Goal: Information Seeking & Learning: Find specific fact

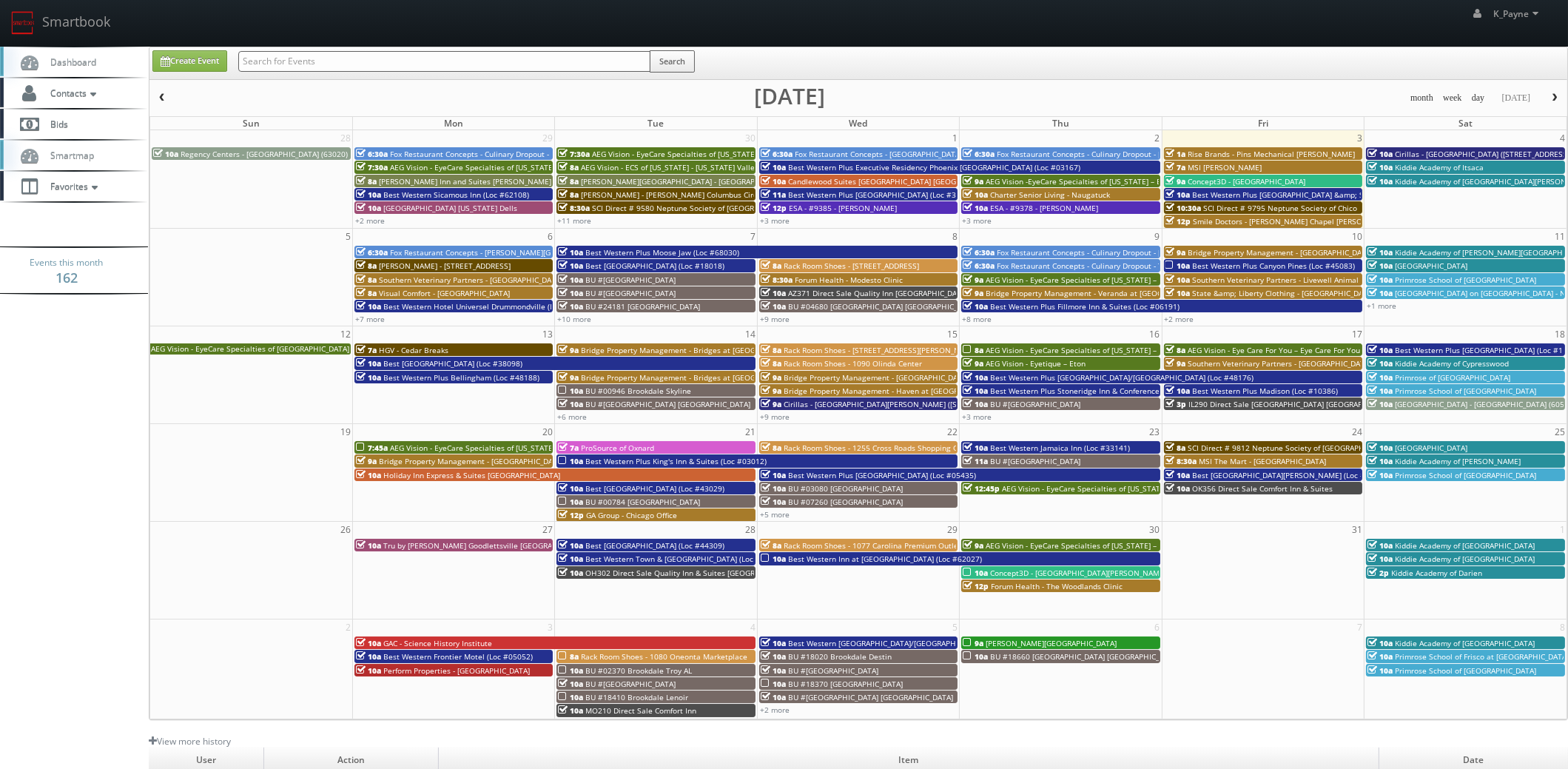
click at [272, 61] on input "text" at bounding box center [444, 61] width 412 height 21
type input "bressi"
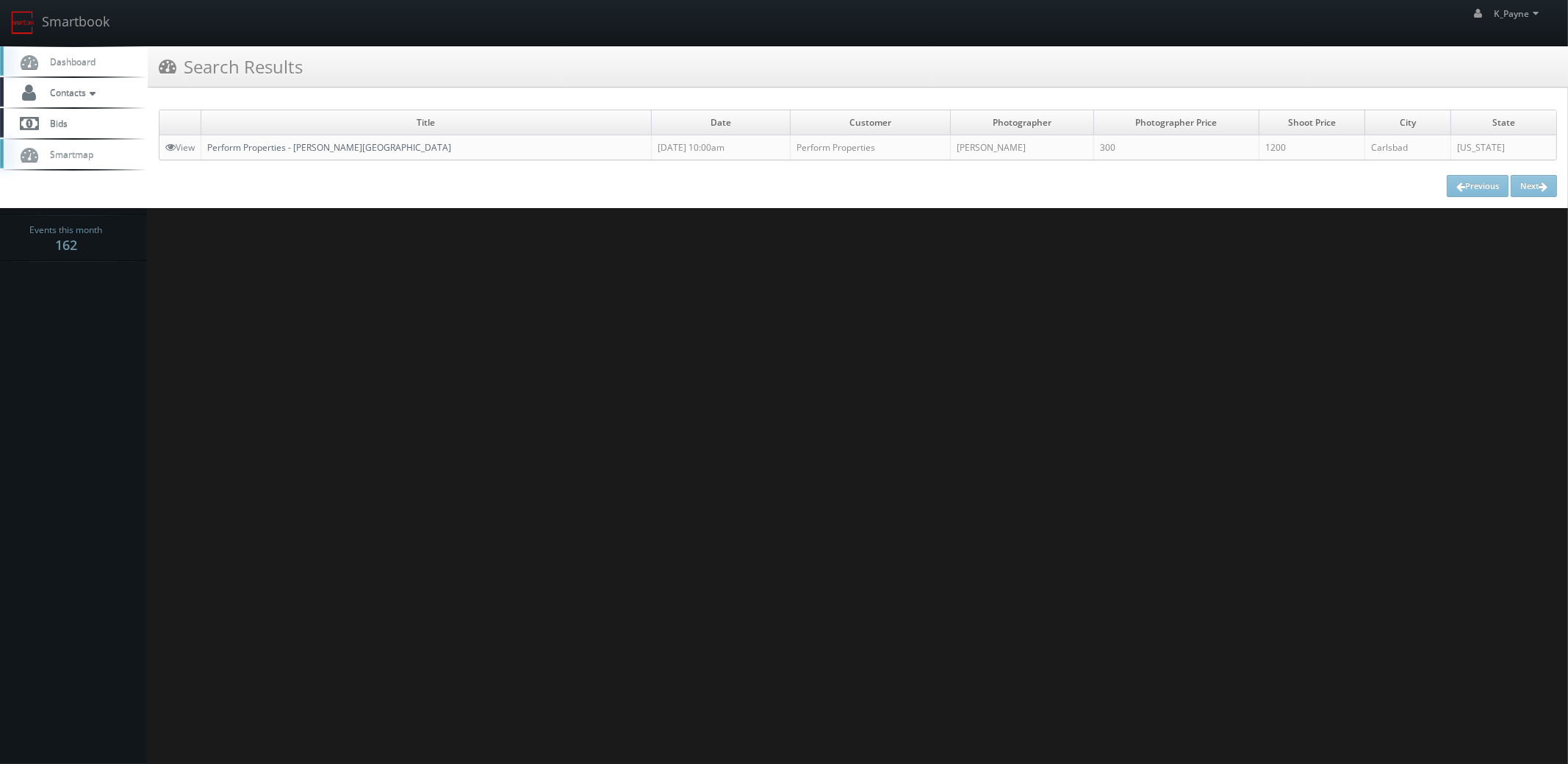
click at [298, 145] on link "Perform Properties - [PERSON_NAME][GEOGRAPHIC_DATA]" at bounding box center [330, 147] width 244 height 13
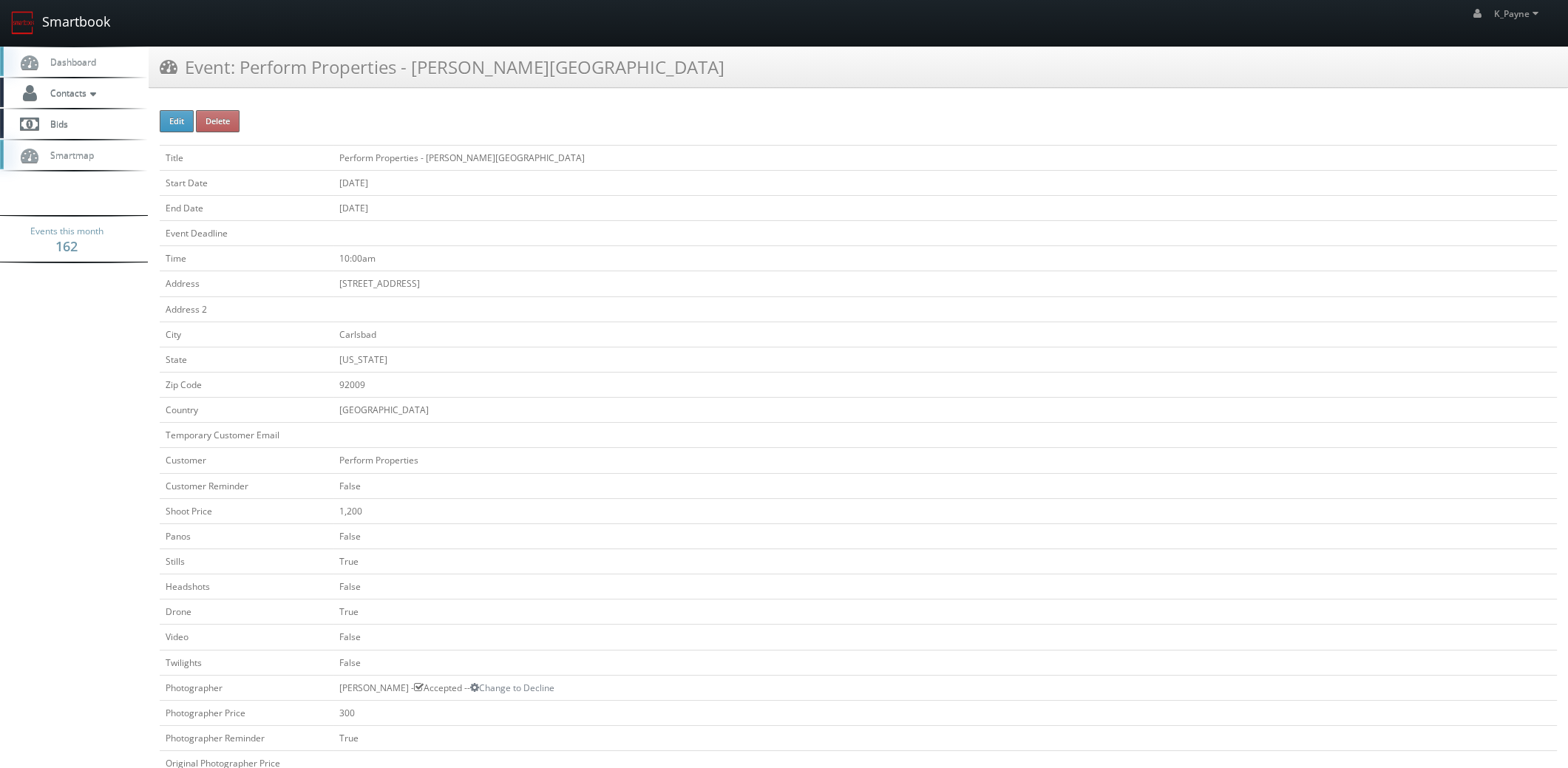
click at [71, 21] on link "Smartbook" at bounding box center [60, 22] width 121 height 46
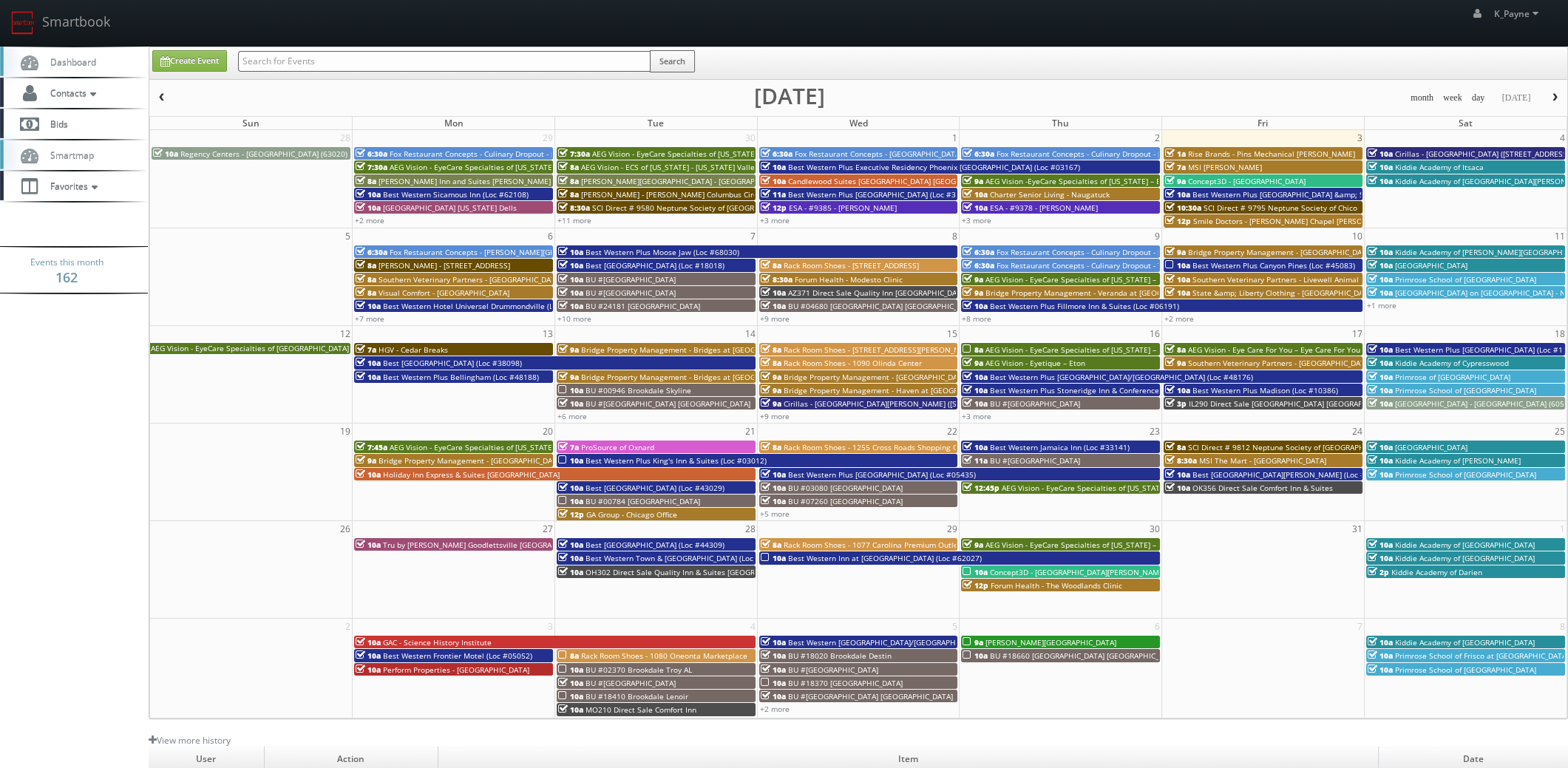
click at [314, 66] on input "text" at bounding box center [444, 61] width 412 height 21
type input "raw 646"
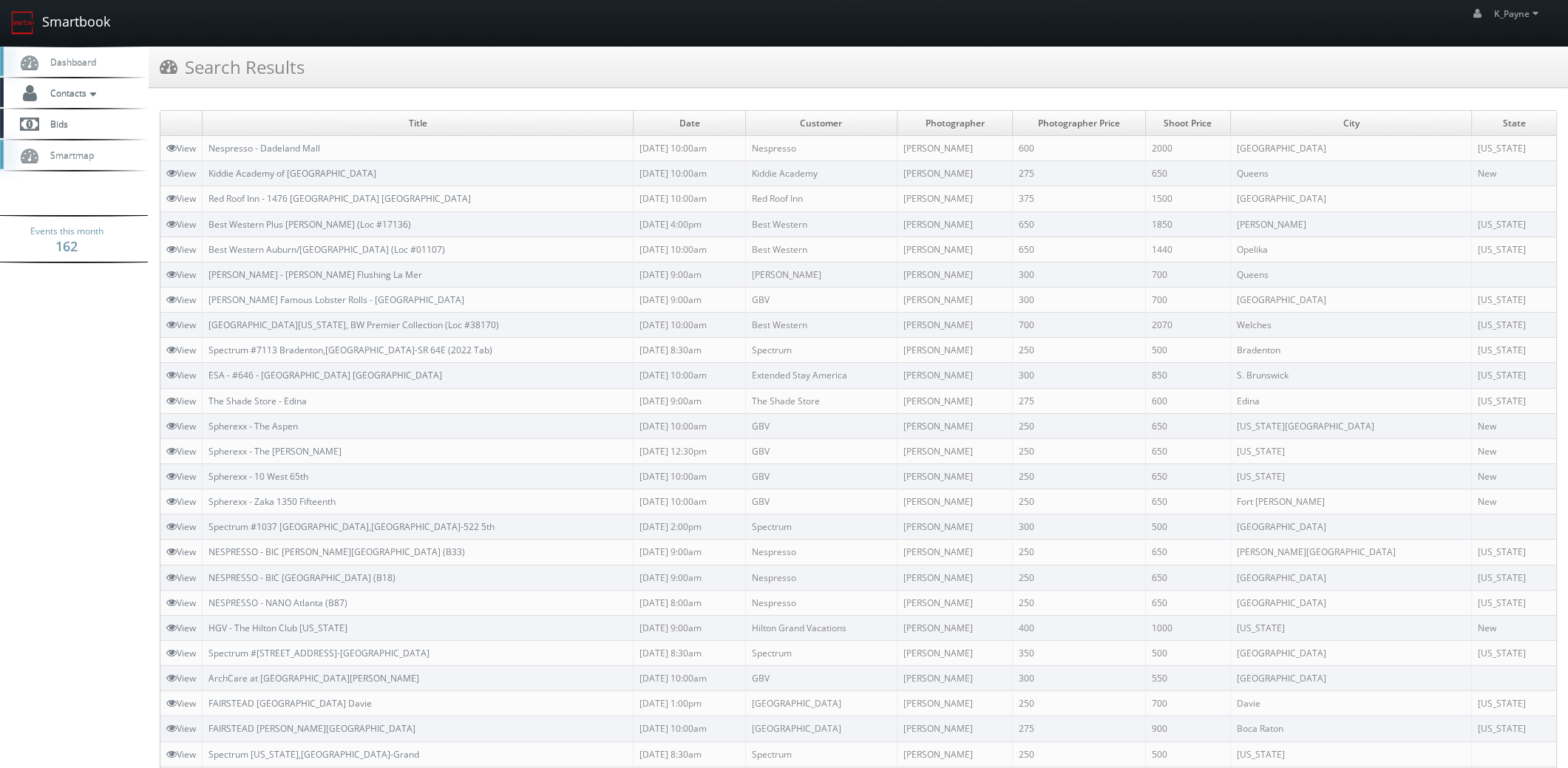
click at [90, 26] on link "Smartbook" at bounding box center [60, 22] width 121 height 46
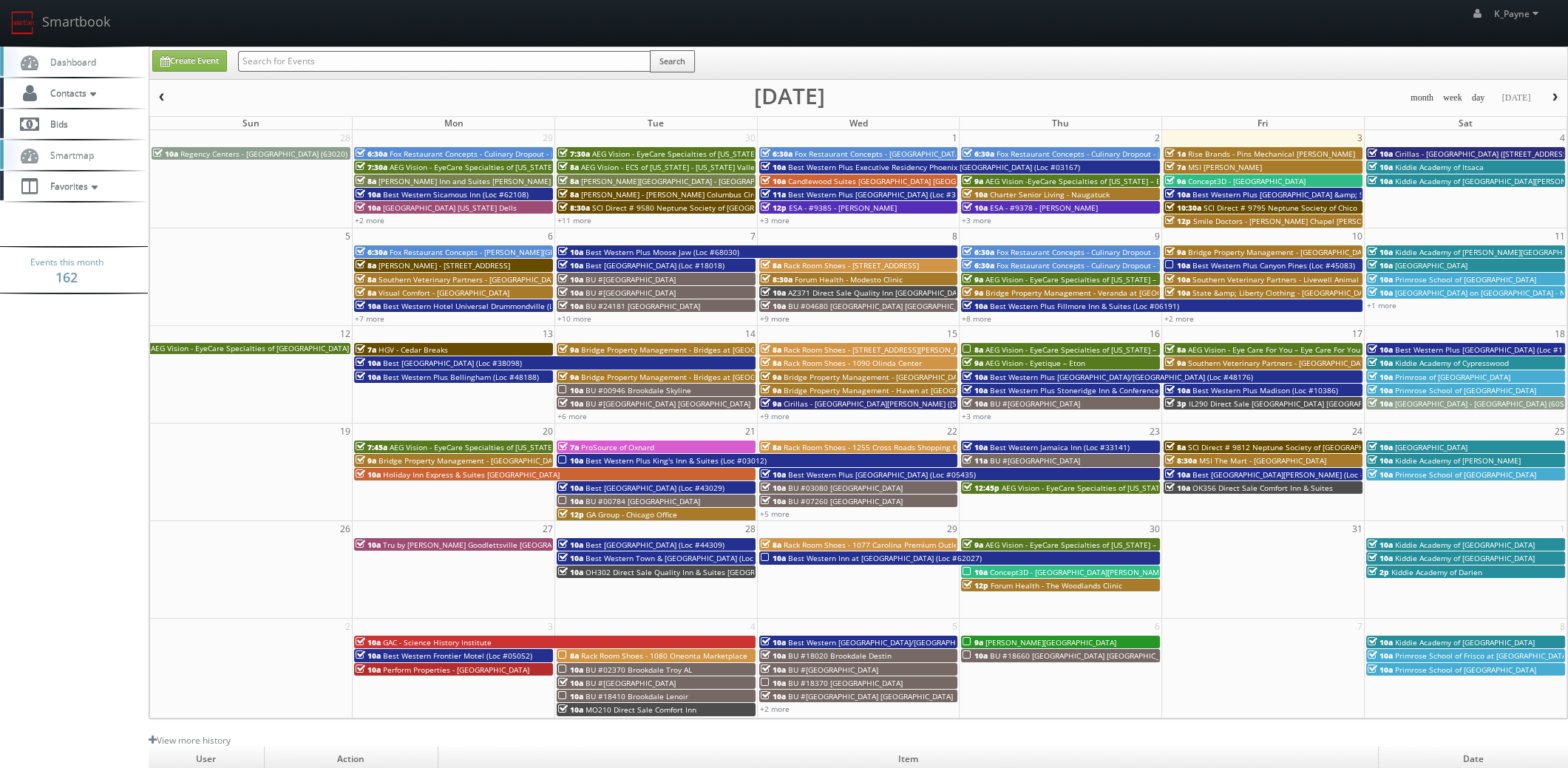
click at [299, 62] on input "text" at bounding box center [444, 61] width 412 height 21
type input "newport news"
click at [666, 58] on button "Search" at bounding box center [672, 61] width 45 height 22
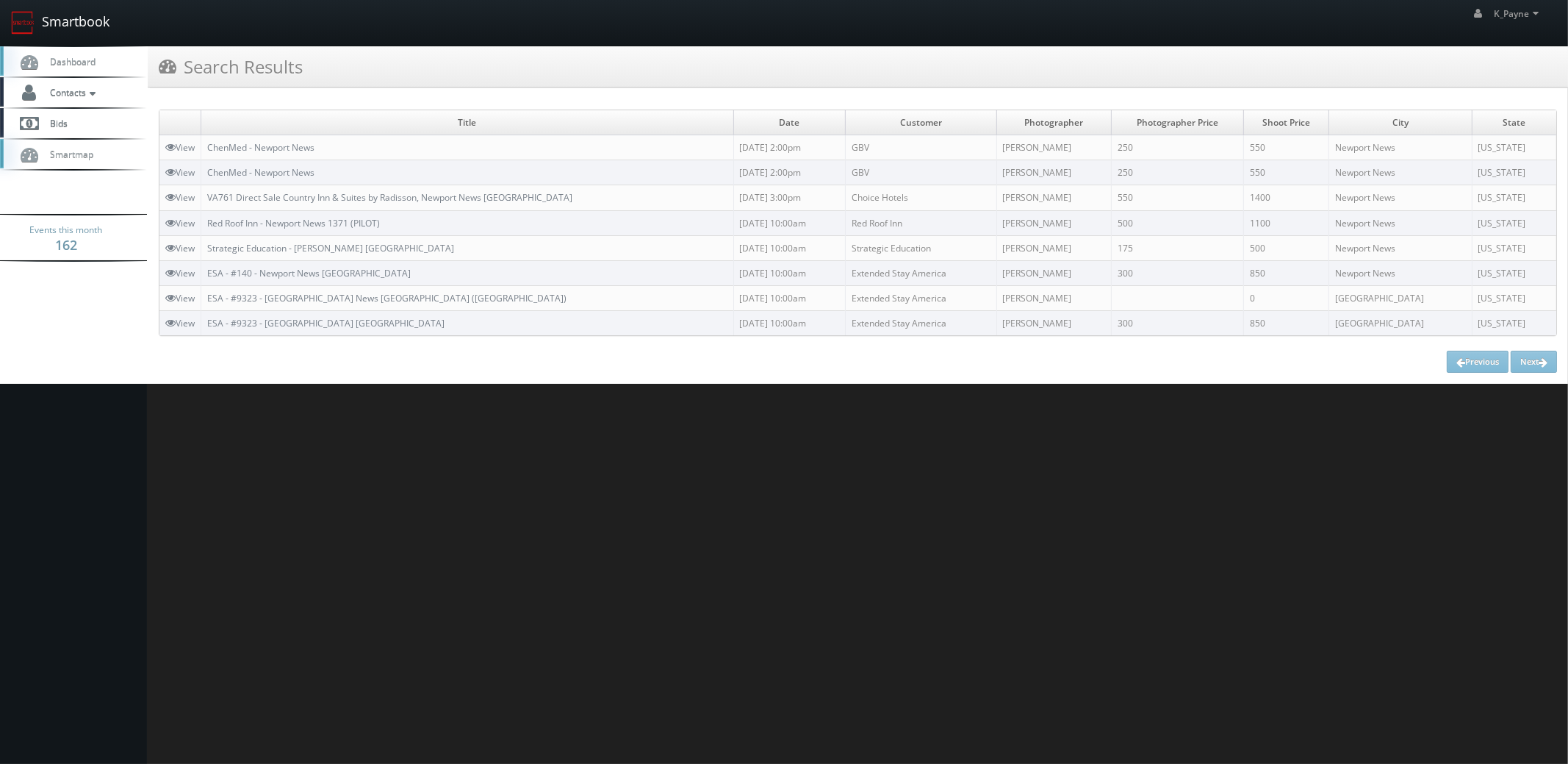
click at [50, 28] on link "Smartbook" at bounding box center [60, 22] width 120 height 45
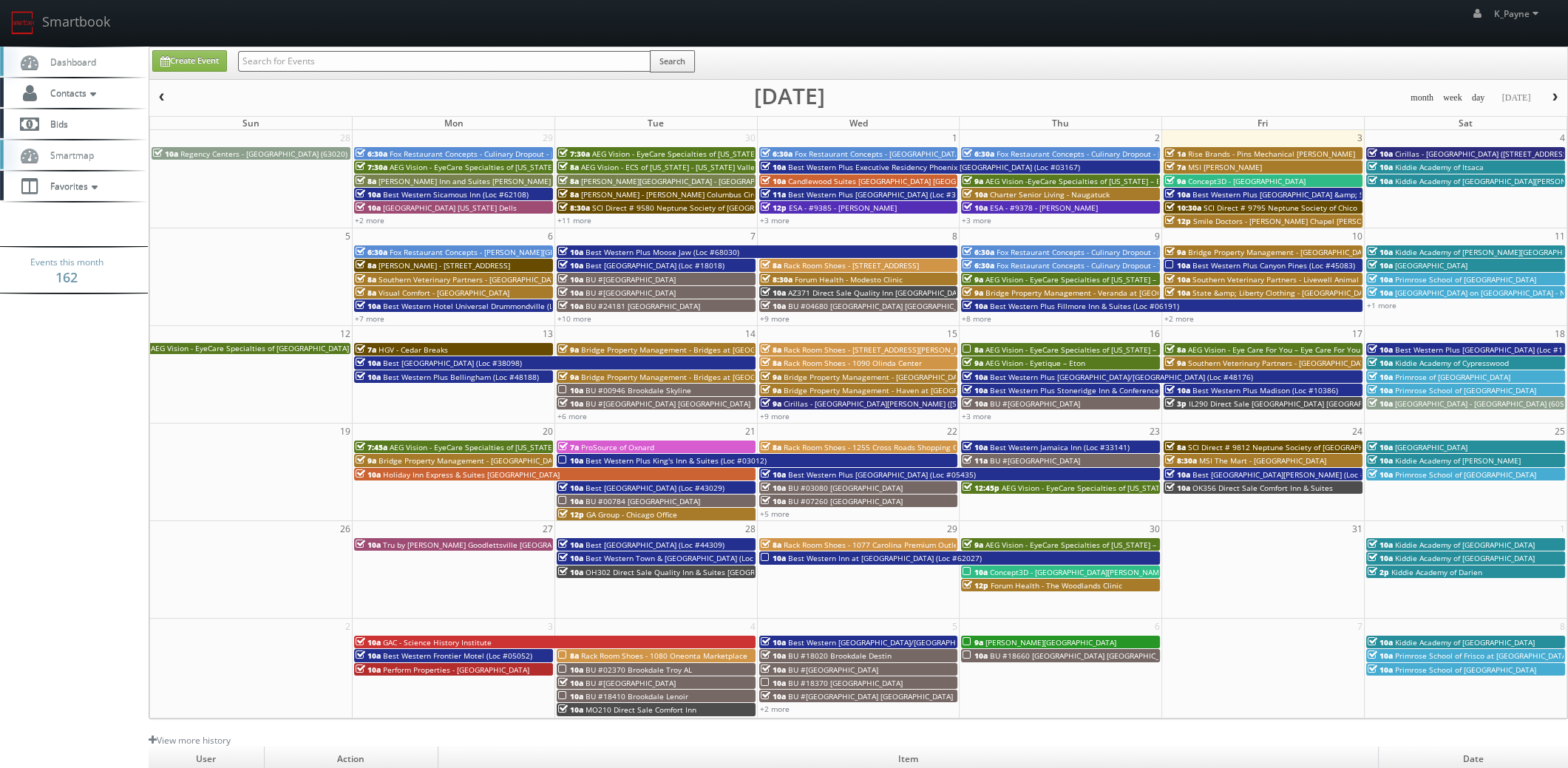
click at [296, 58] on input "text" at bounding box center [444, 61] width 412 height 21
type input "aqua"
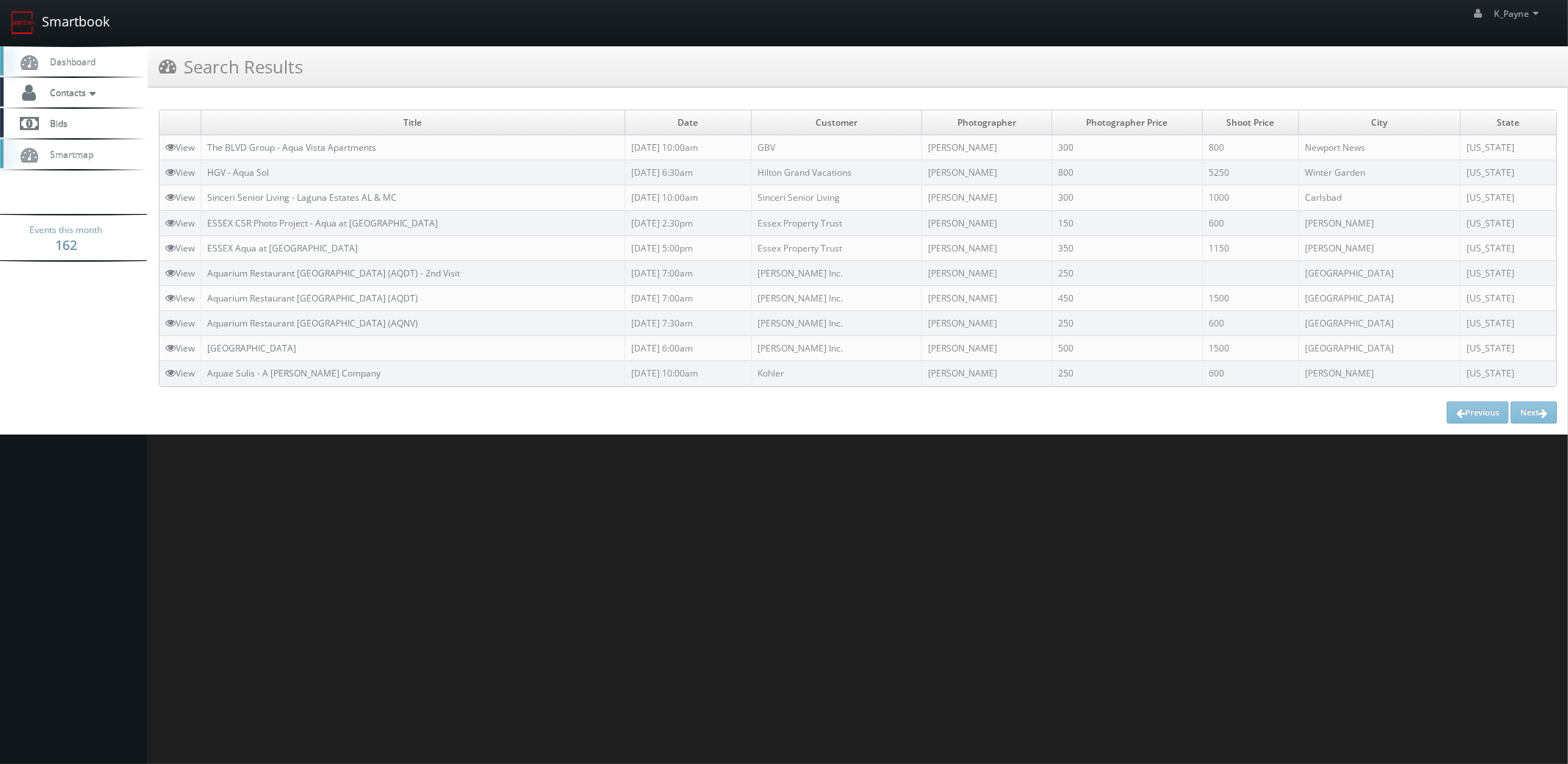
click at [69, 21] on link "Smartbook" at bounding box center [60, 22] width 120 height 45
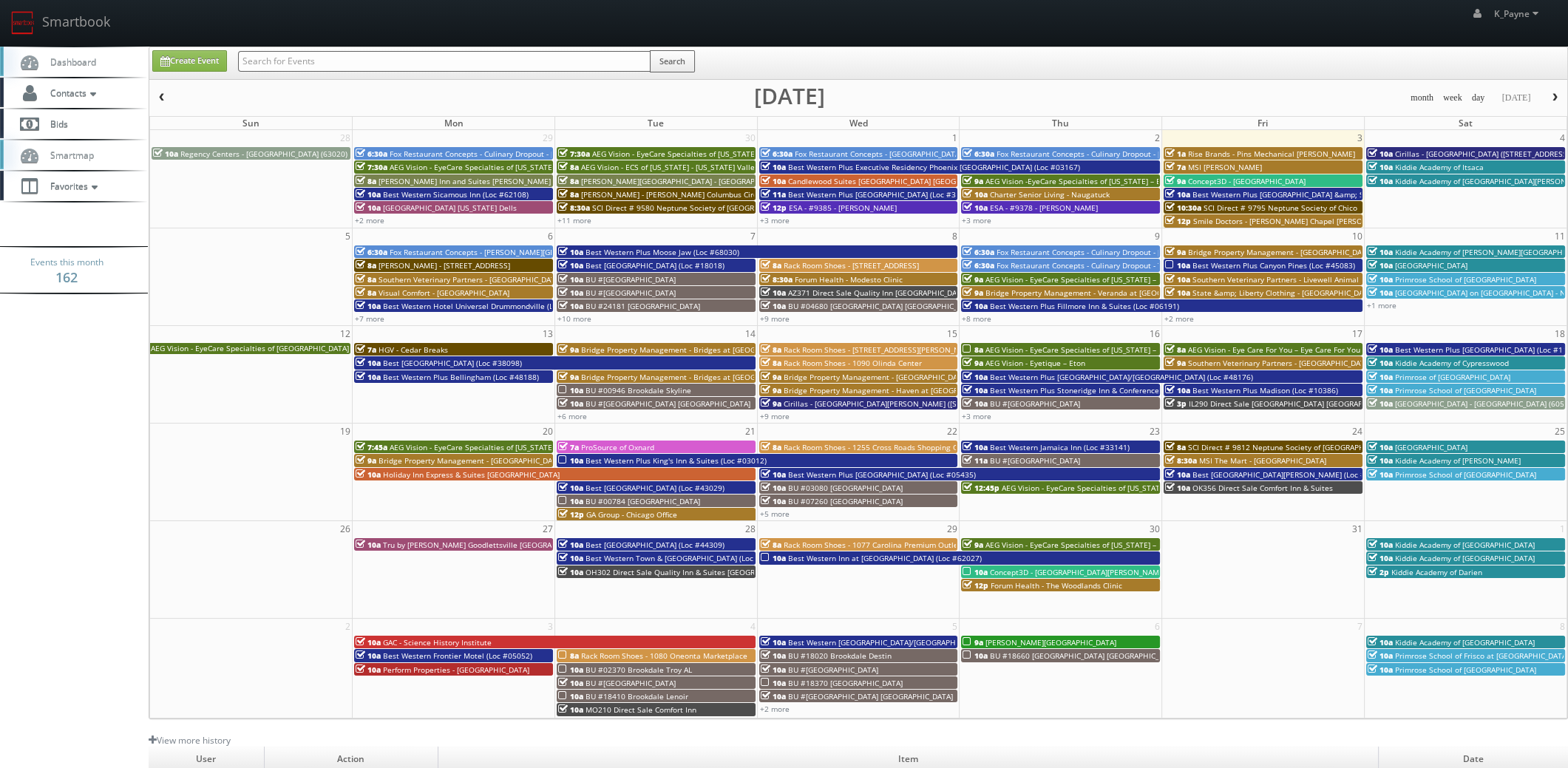
click at [294, 60] on input "text" at bounding box center [444, 61] width 412 height 21
type input "drury"
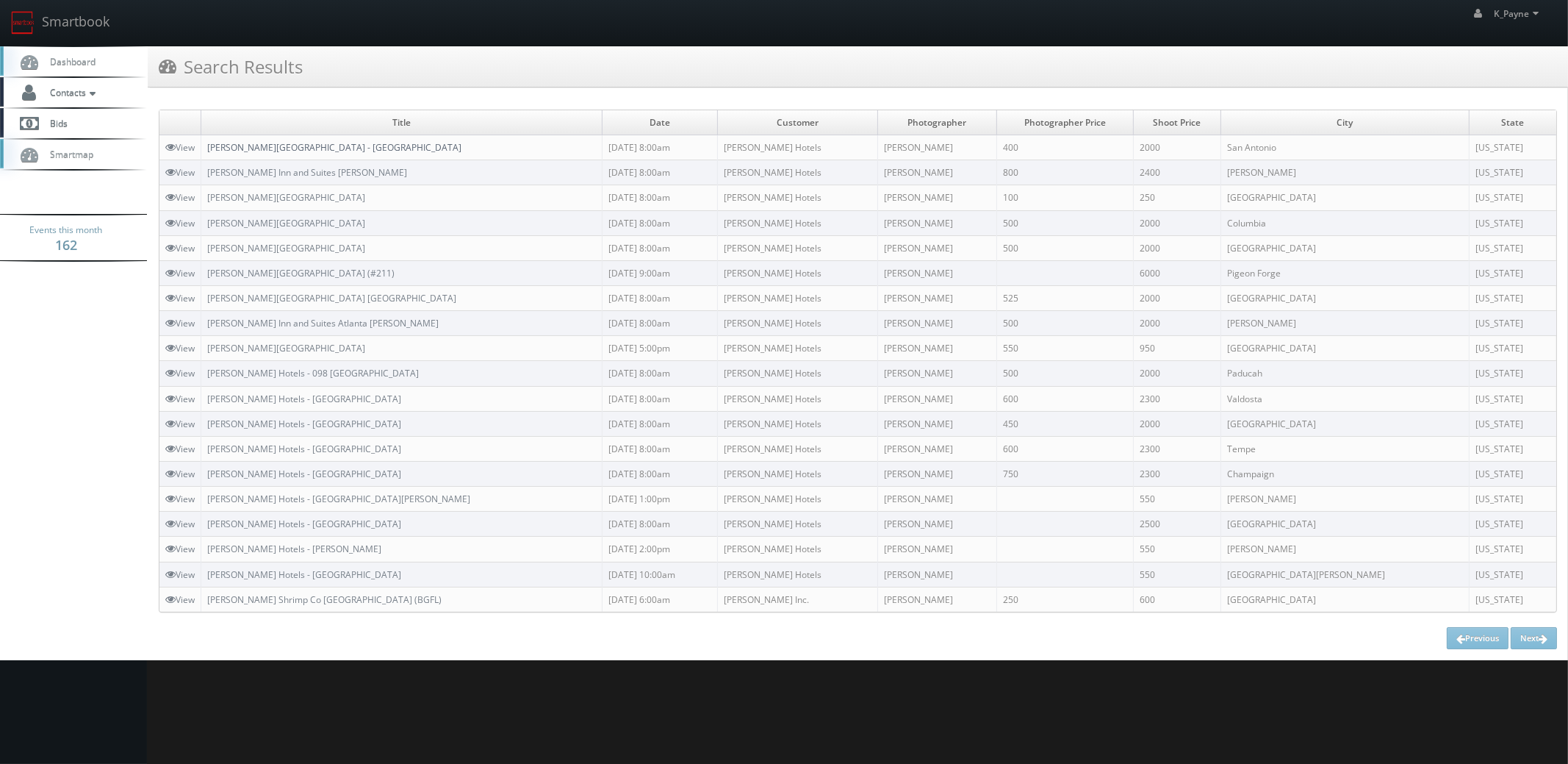
click at [311, 145] on link "[PERSON_NAME][GEOGRAPHIC_DATA] - [GEOGRAPHIC_DATA]" at bounding box center [335, 147] width 255 height 13
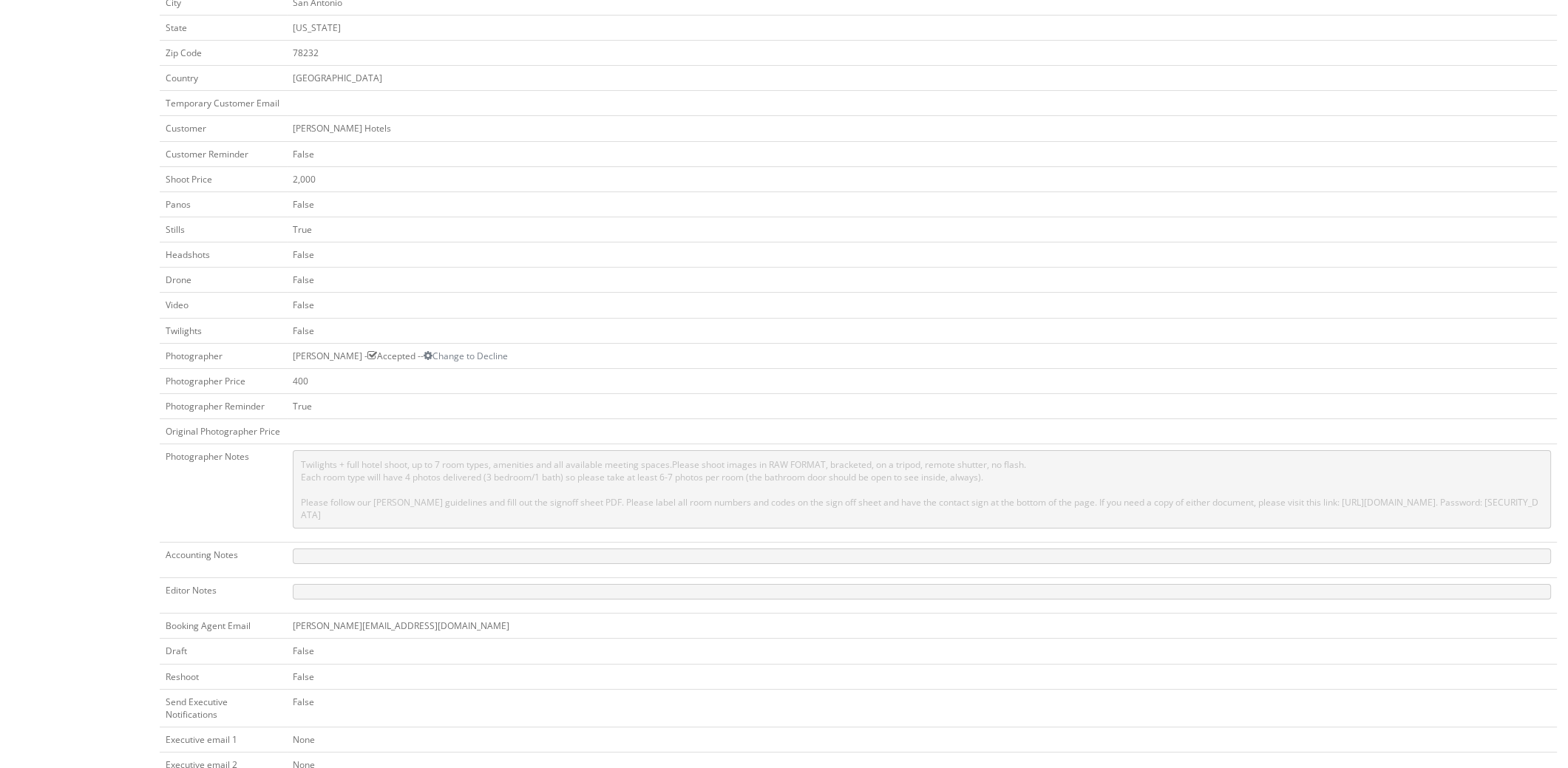
scroll to position [517, 0]
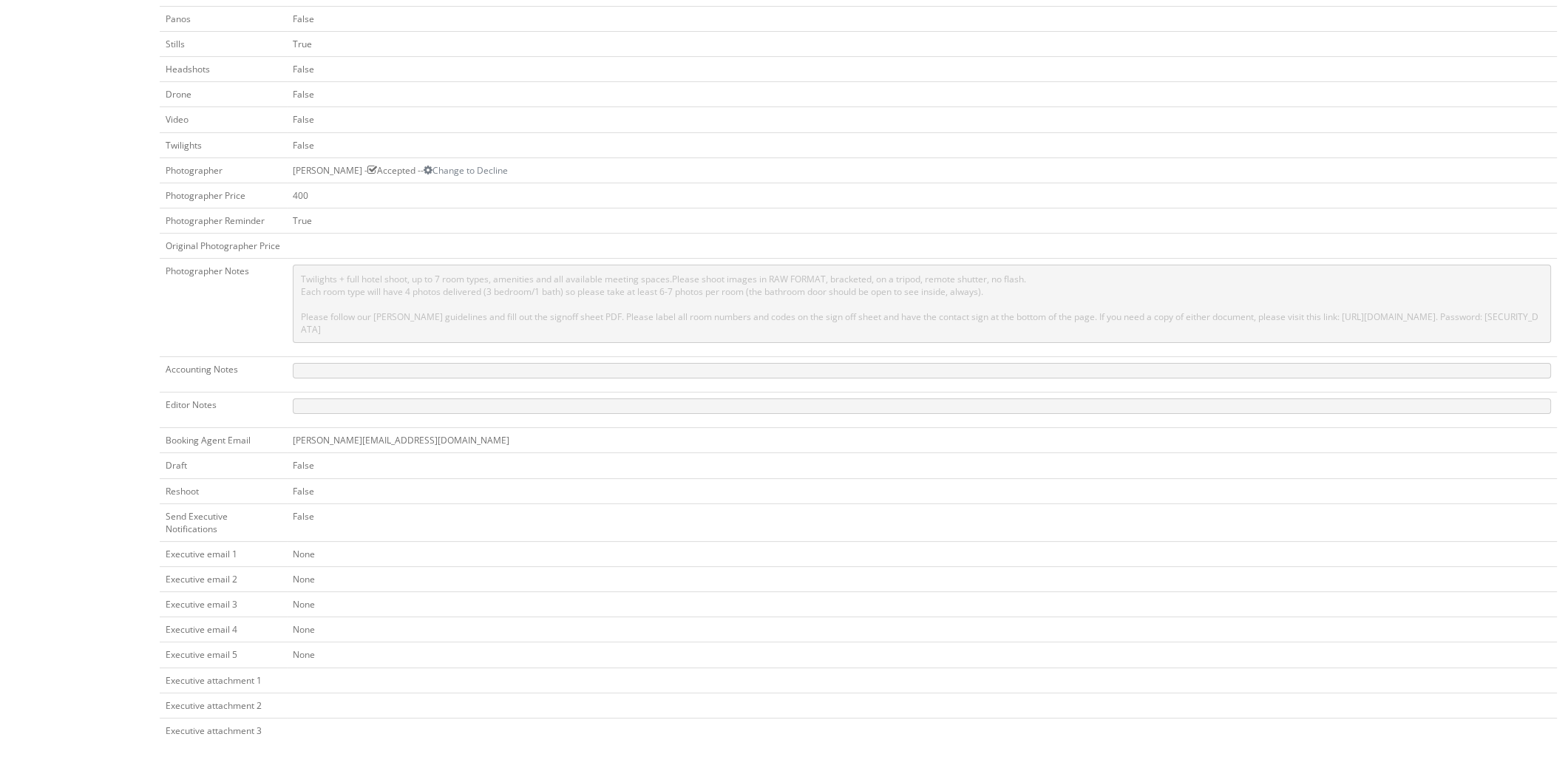
click at [1240, 331] on pre "Twilights + full hotel shoot, up to 7 room types, amenities and all available m…" at bounding box center [922, 303] width 1258 height 78
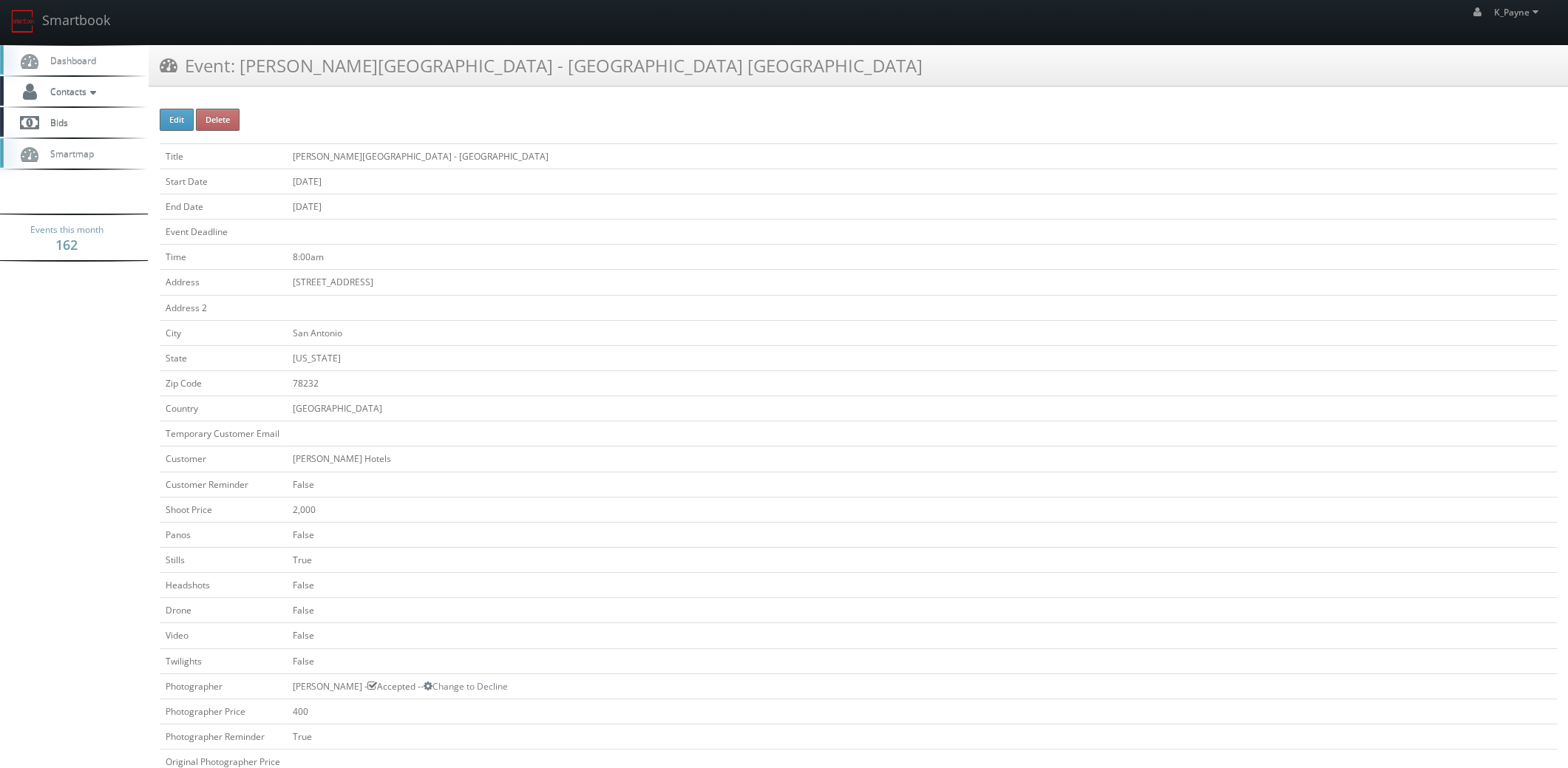
scroll to position [0, 0]
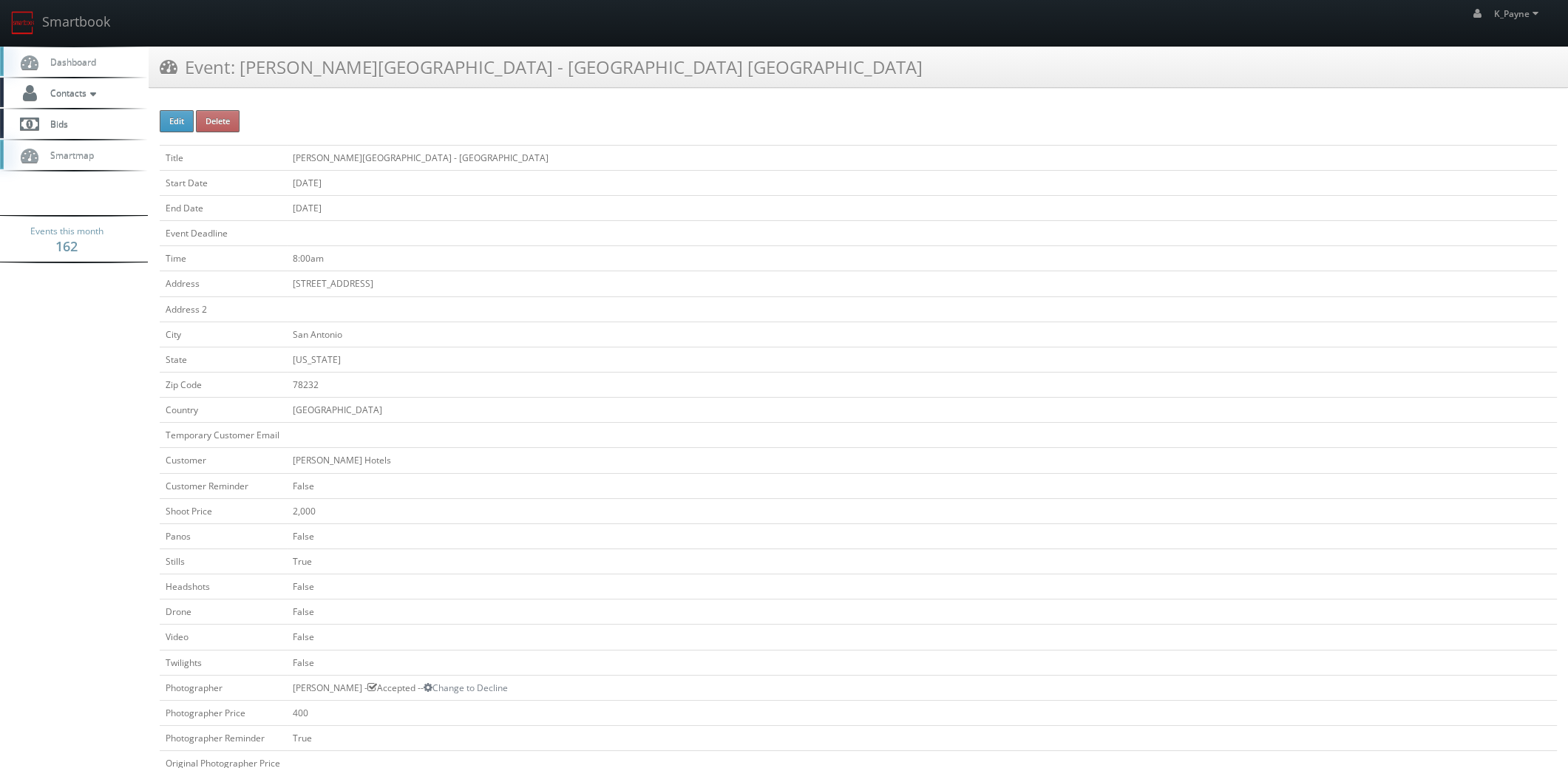
drag, startPoint x: 345, startPoint y: 182, endPoint x: 357, endPoint y: 181, distance: 12.0
click at [345, 182] on td "09/30/2025" at bounding box center [922, 182] width 1270 height 25
drag, startPoint x: 308, startPoint y: 180, endPoint x: 287, endPoint y: 183, distance: 21.2
click at [287, 183] on td "09/30/2025" at bounding box center [922, 182] width 1270 height 25
click at [46, 14] on link "Smartbook" at bounding box center [60, 22] width 121 height 46
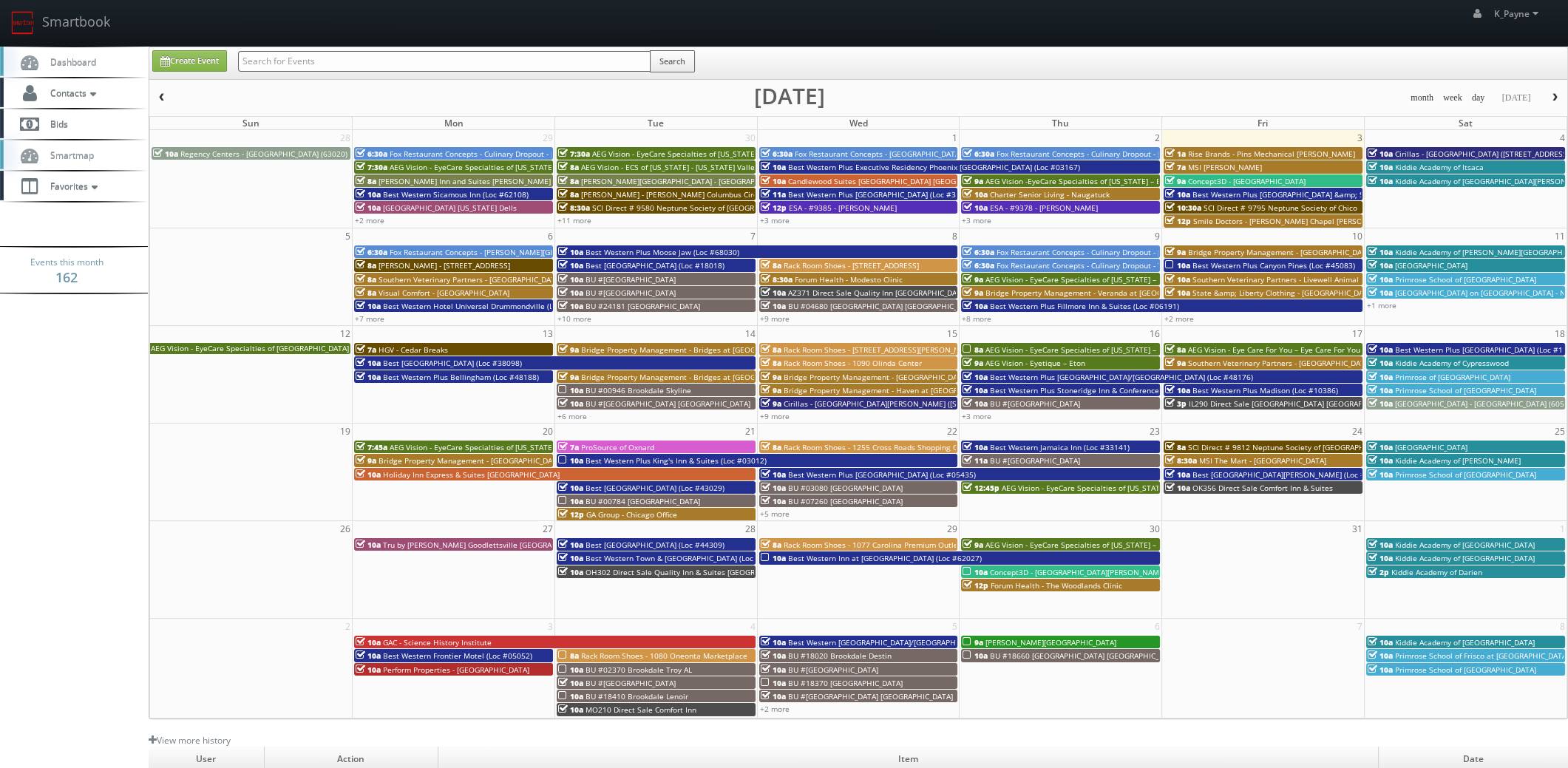
click at [289, 60] on input "text" at bounding box center [444, 61] width 412 height 21
type input "472"
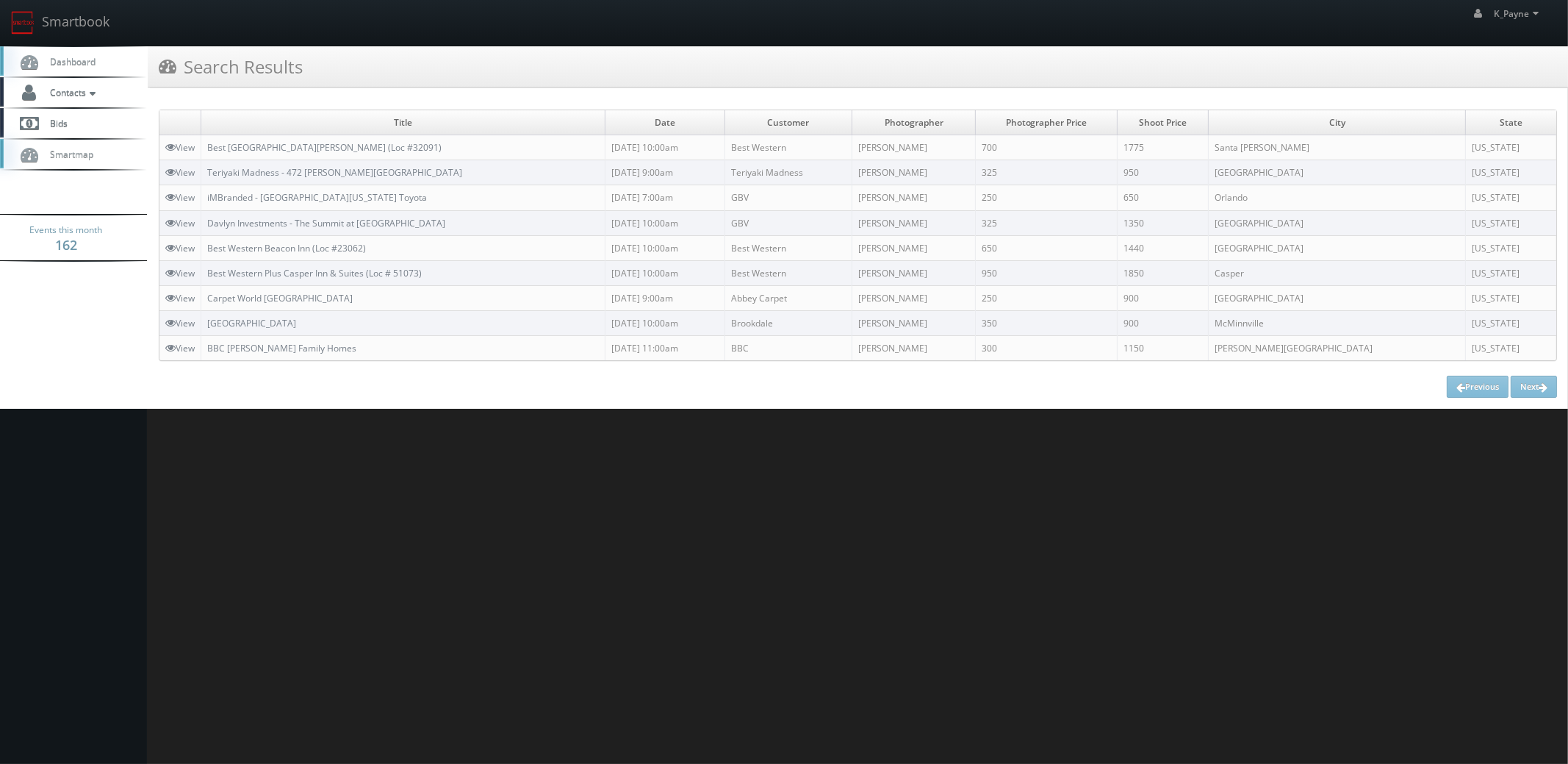
click at [881, 450] on html "Smartbook Toggle Side Navigation Toggle Top Navigation K_Payne K_Payne Profile …" at bounding box center [784, 382] width 1568 height 764
click at [68, 97] on span "Contacts" at bounding box center [71, 92] width 56 height 13
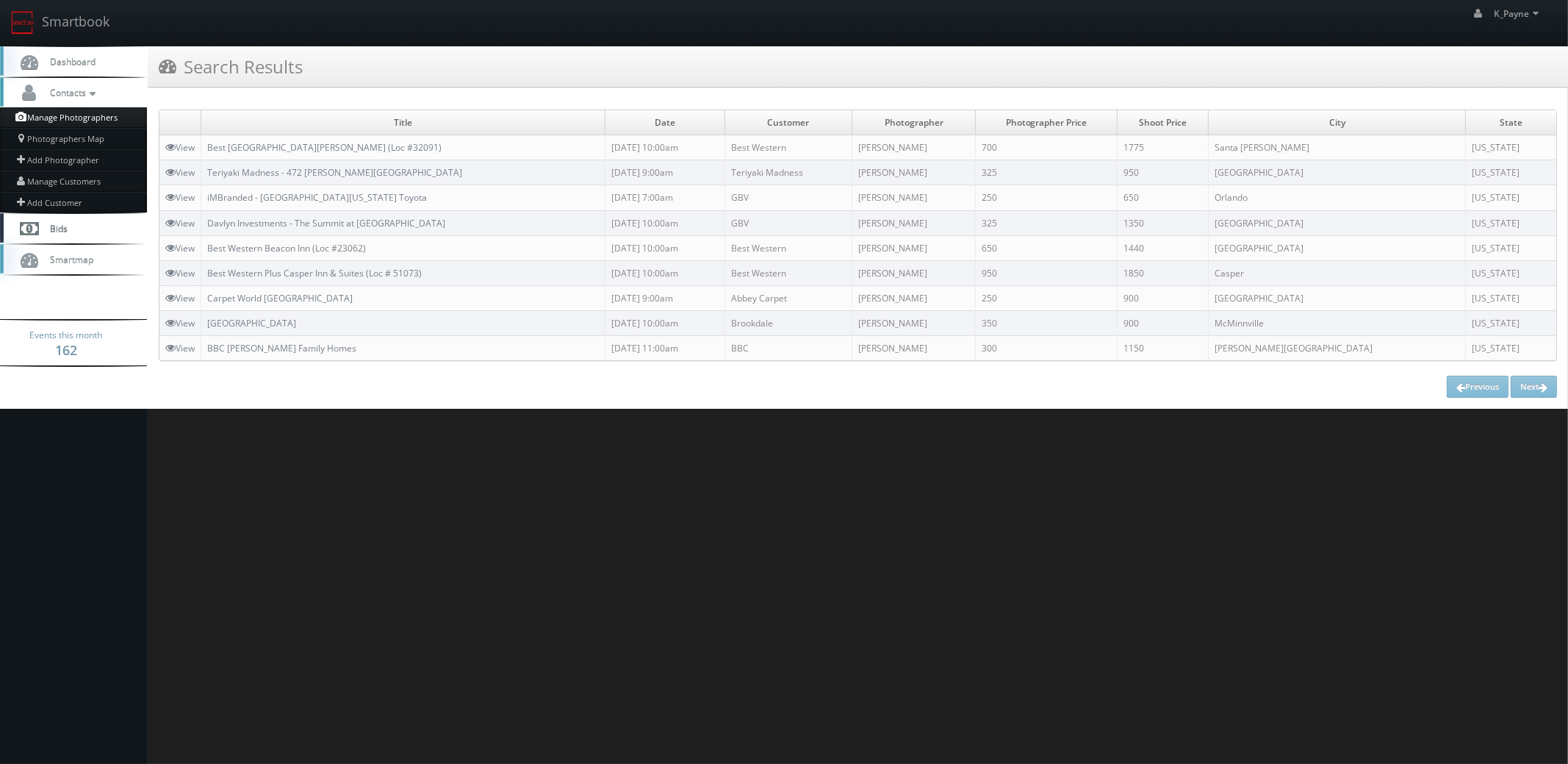
click at [80, 115] on link "Manage Photographers" at bounding box center [73, 118] width 147 height 21
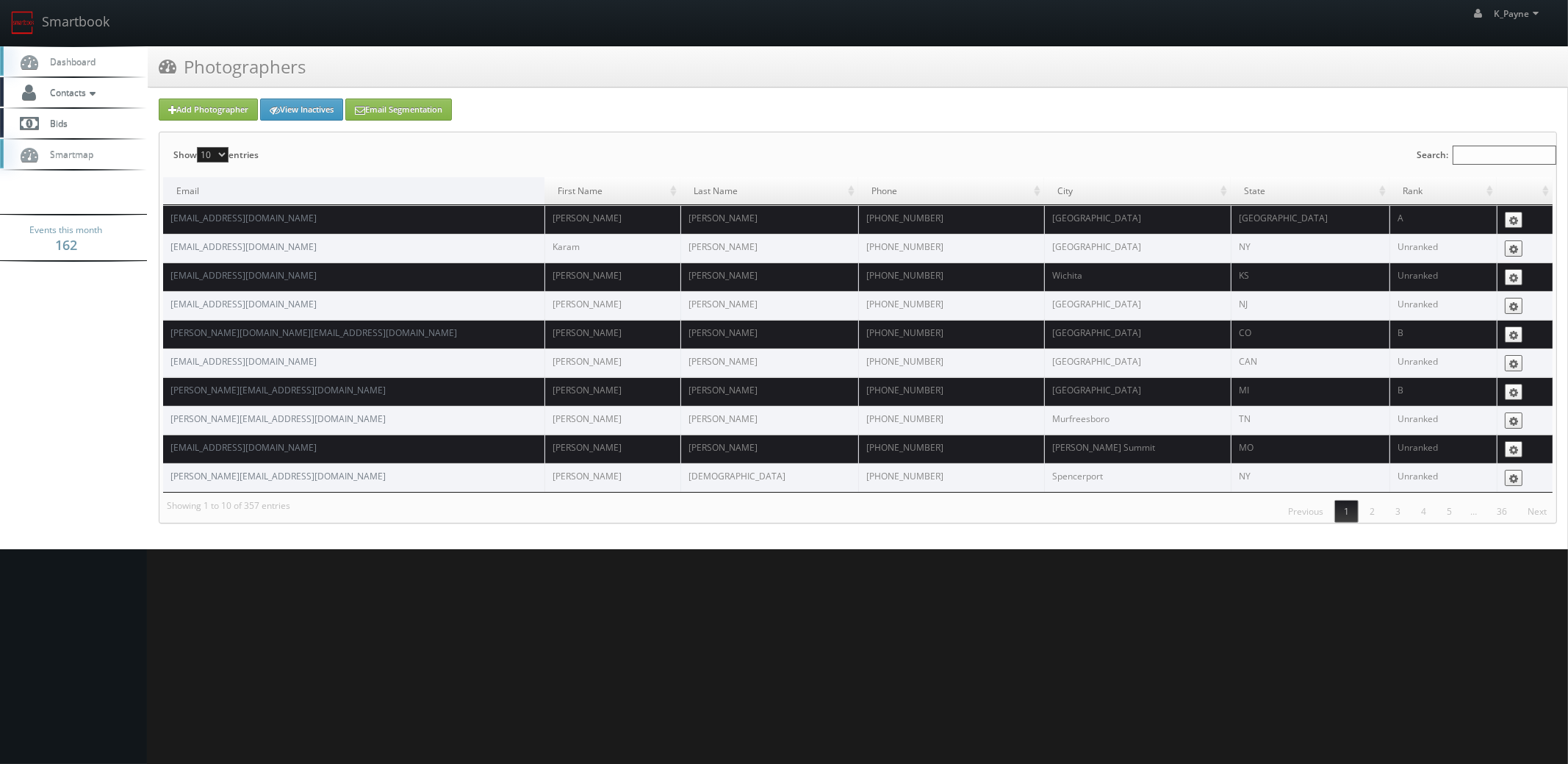
click at [1459, 150] on input "Search:" at bounding box center [1504, 155] width 103 height 19
type input "chris"
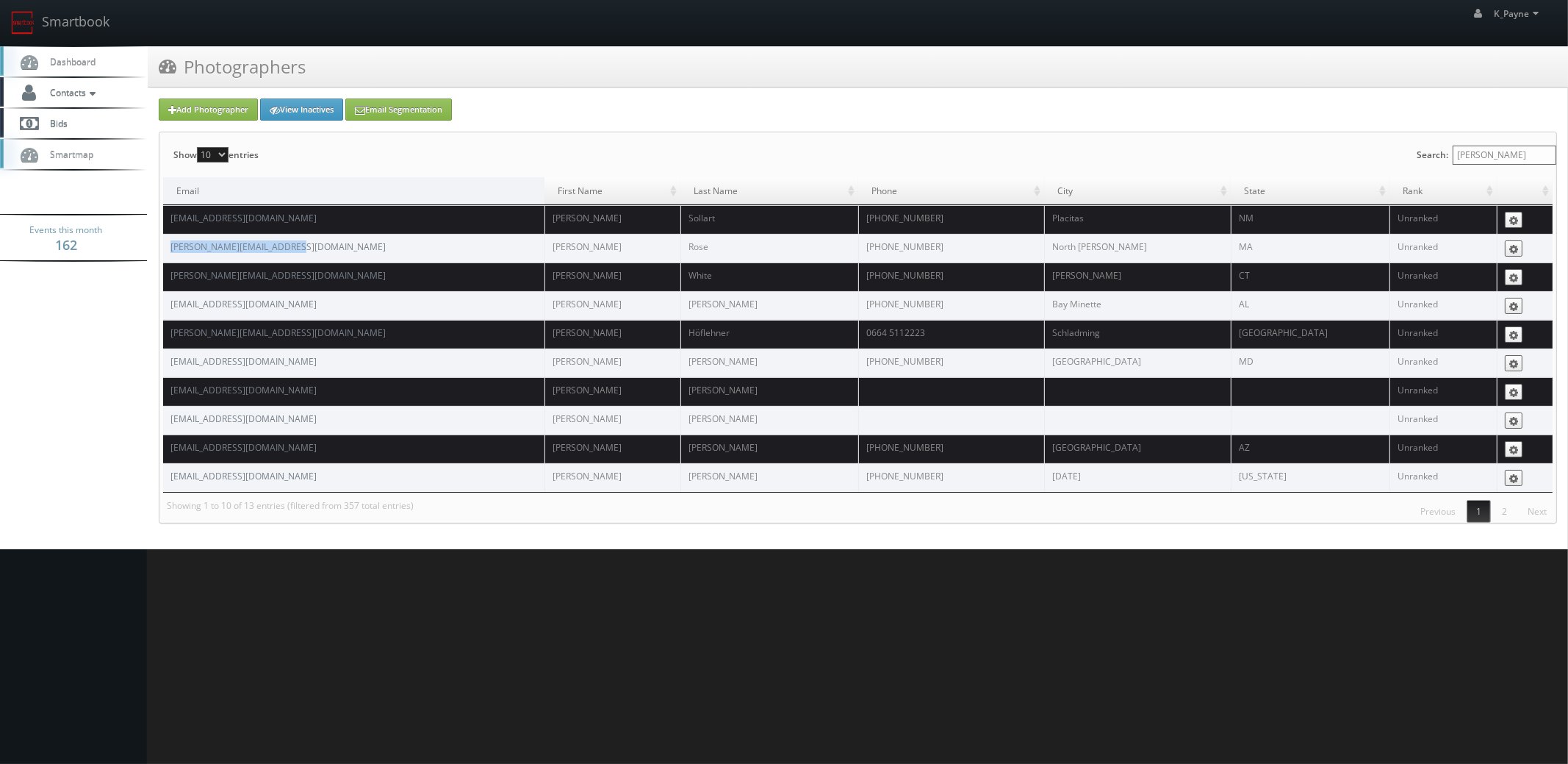
drag, startPoint x: 309, startPoint y: 245, endPoint x: 167, endPoint y: 254, distance: 142.3
click at [167, 254] on td "chris@apexvirtualmedia.com" at bounding box center [354, 249] width 381 height 29
click at [328, 221] on td "c.sollart@gmail.com" at bounding box center [354, 220] width 381 height 29
drag, startPoint x: 268, startPoint y: 214, endPoint x: 165, endPoint y: 224, distance: 103.5
click at [165, 224] on td "c.sollart@gmail.com" at bounding box center [354, 220] width 381 height 29
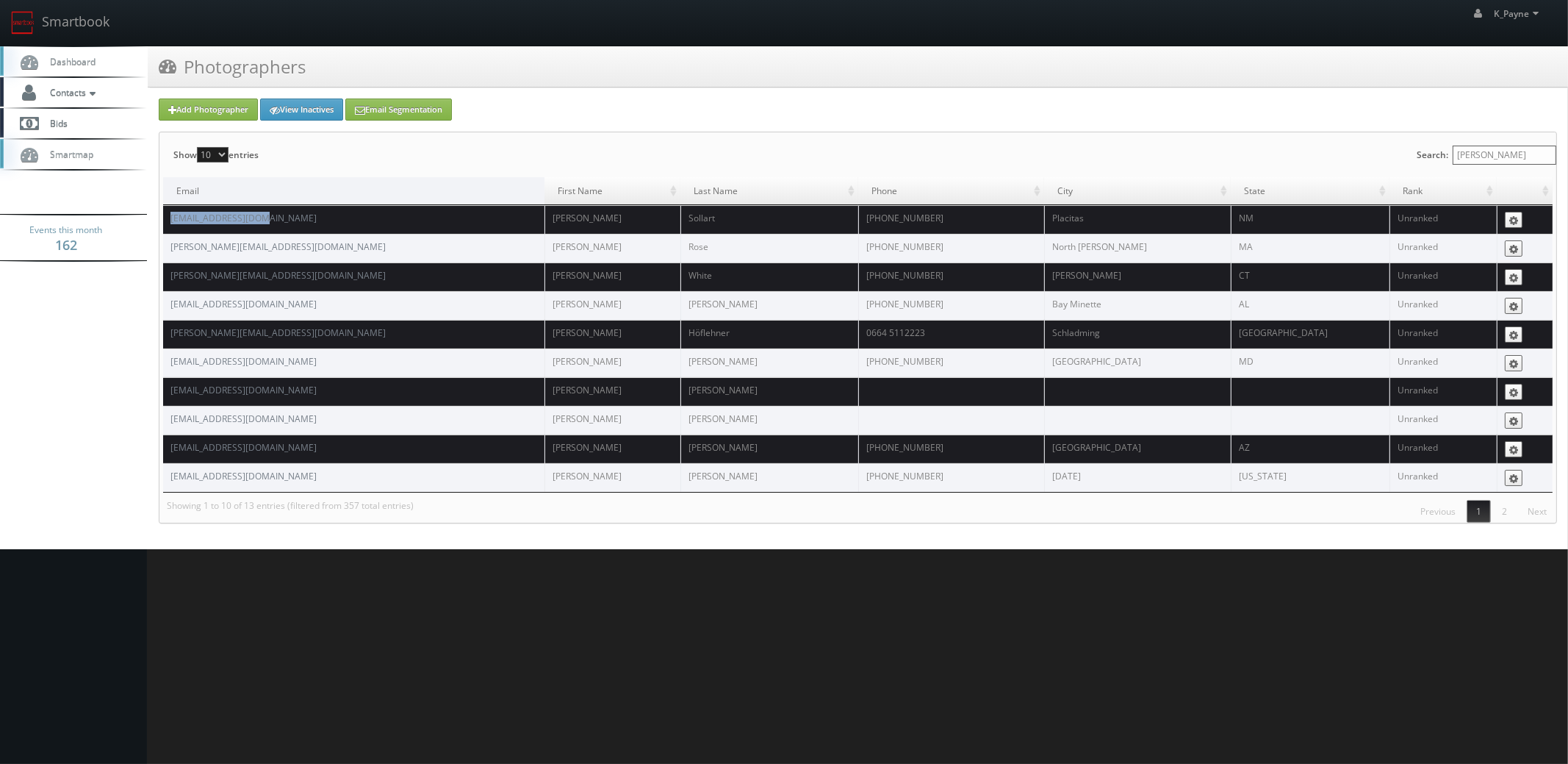
copy link "c.sollart@gmail.com"
drag, startPoint x: 331, startPoint y: 212, endPoint x: 290, endPoint y: 176, distance: 54.6
click at [331, 212] on td "c.sollart@gmail.com" at bounding box center [354, 220] width 381 height 29
click at [81, 62] on span "Dashboard" at bounding box center [69, 62] width 53 height 13
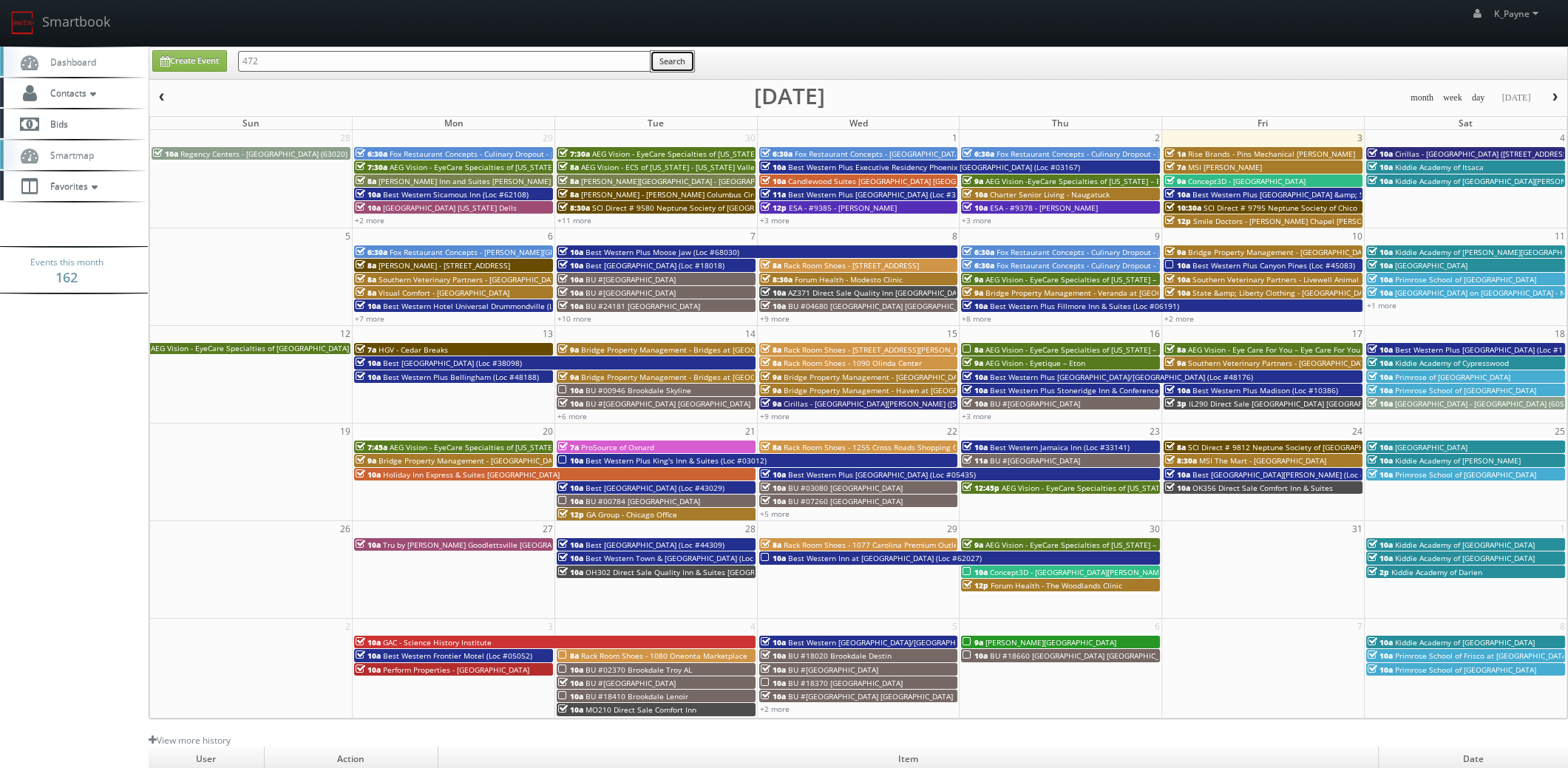
click at [685, 69] on button "Search" at bounding box center [672, 61] width 45 height 22
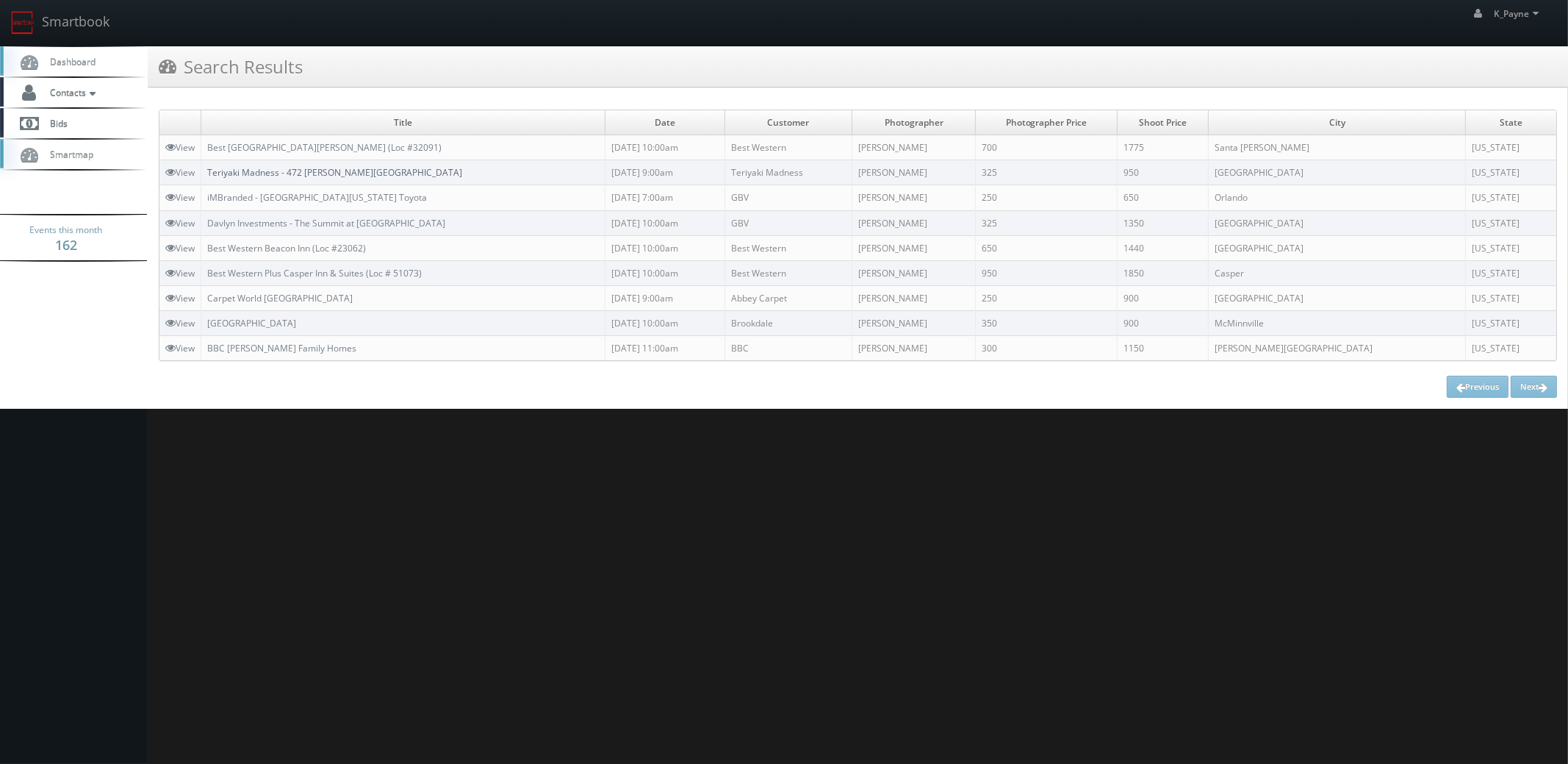
click at [345, 176] on link "Teriyaki Madness - 472 [PERSON_NAME][GEOGRAPHIC_DATA]" at bounding box center [335, 172] width 255 height 13
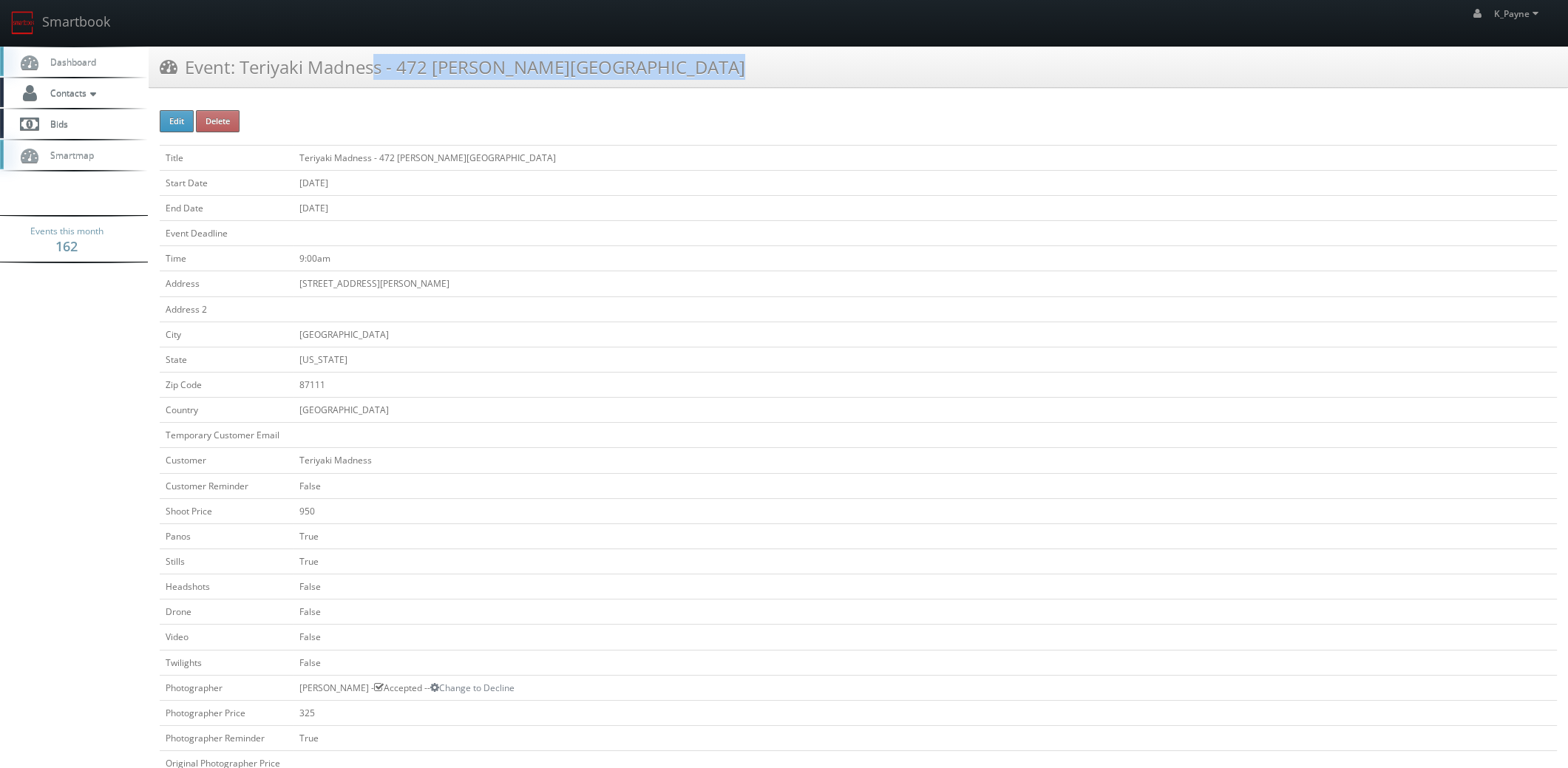
drag, startPoint x: 400, startPoint y: 82, endPoint x: 240, endPoint y: 95, distance: 160.5
click at [240, 95] on div "Event: Teriyaki Madness - 472 Juan Tabo Plaza" at bounding box center [858, 72] width 1419 height 52
copy h3 "Teriyaki Madness - 472 [PERSON_NAME][GEOGRAPHIC_DATA]"
click at [482, 195] on td "09/30/2025" at bounding box center [925, 207] width 1263 height 25
click at [66, 21] on link "Smartbook" at bounding box center [60, 22] width 121 height 46
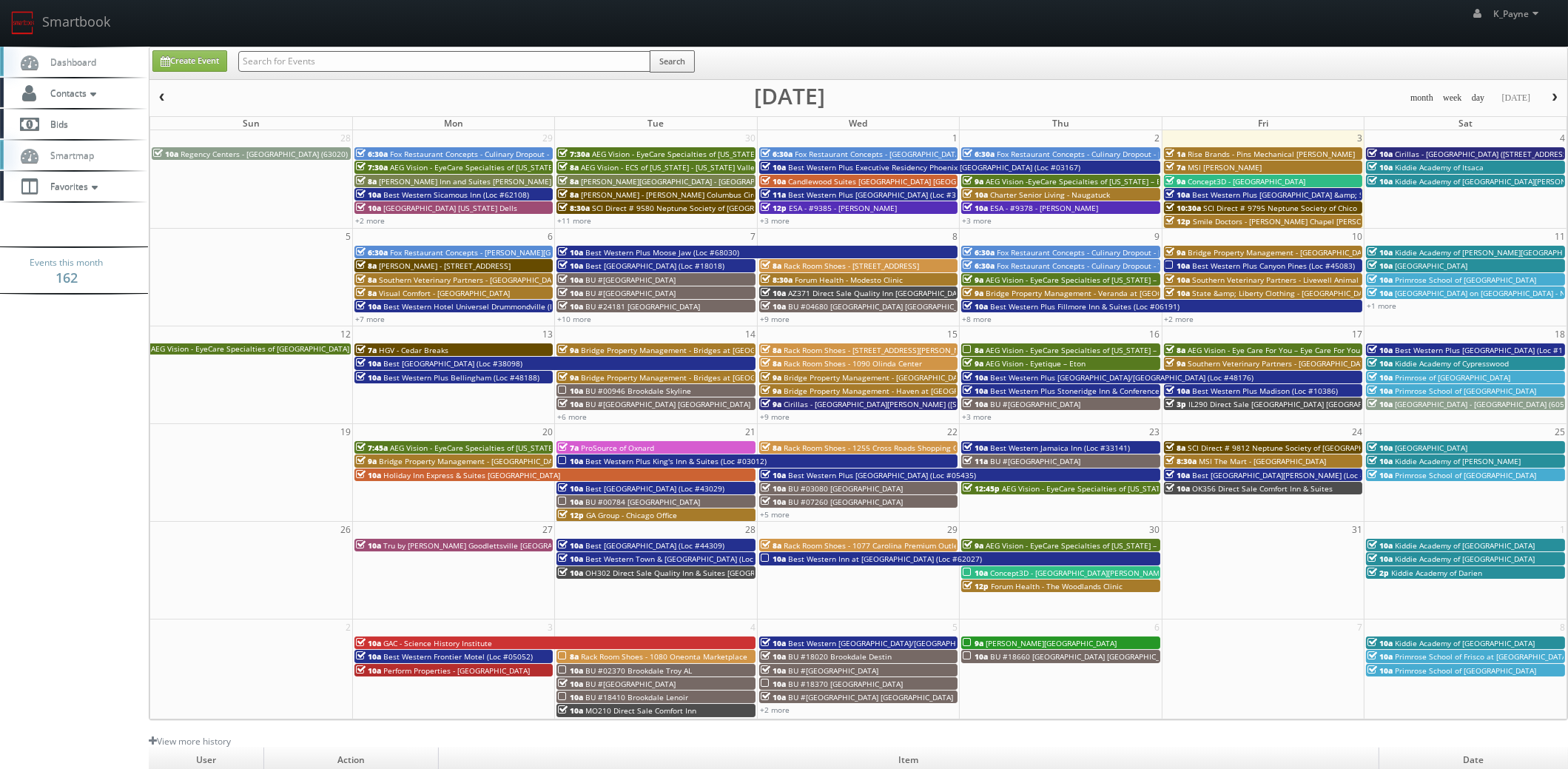
click at [327, 63] on input "text" at bounding box center [444, 61] width 412 height 21
type input "50153"
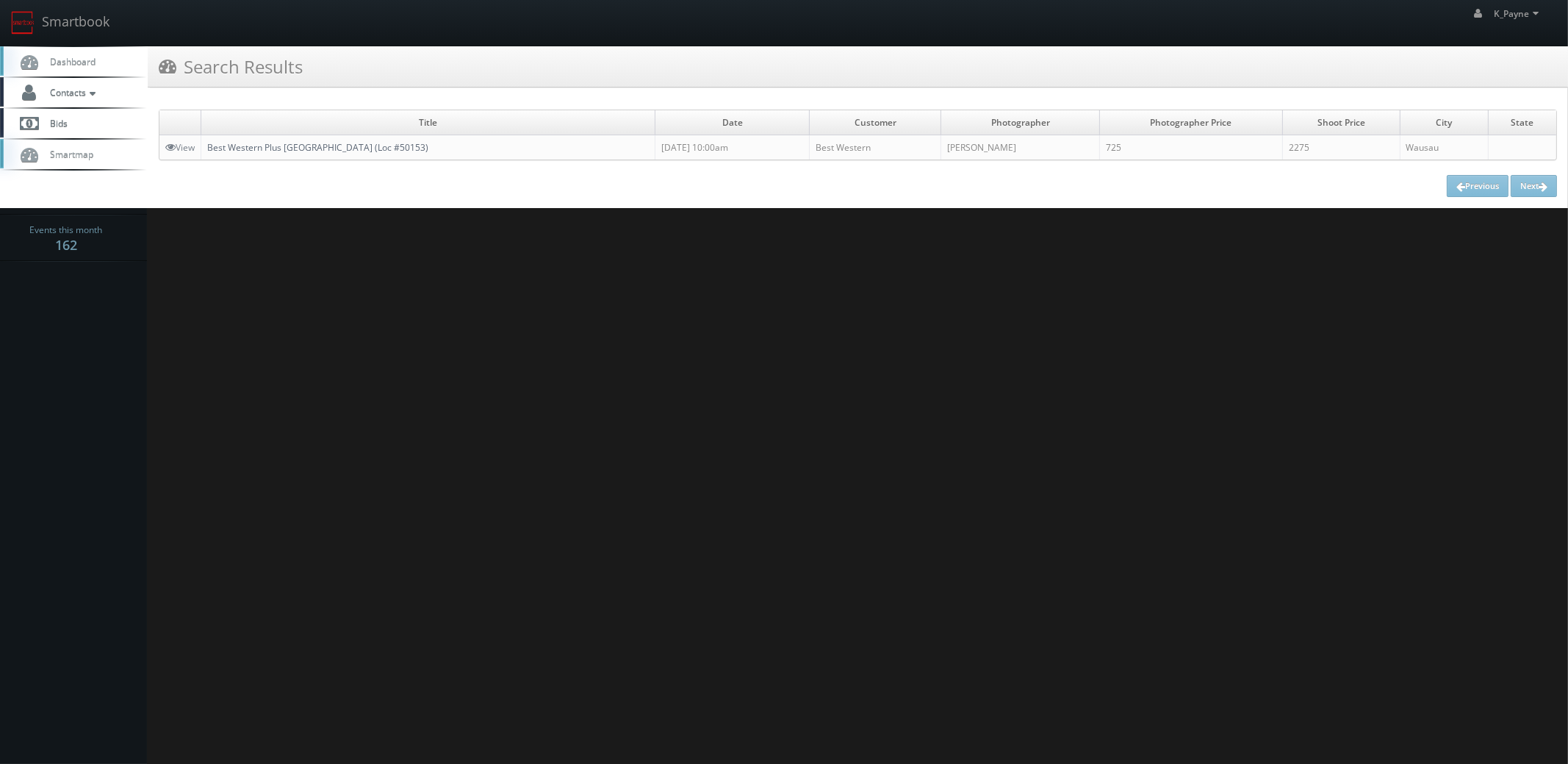
click at [313, 150] on link "Best Western Plus [GEOGRAPHIC_DATA] (Loc #50153)" at bounding box center [318, 147] width 221 height 13
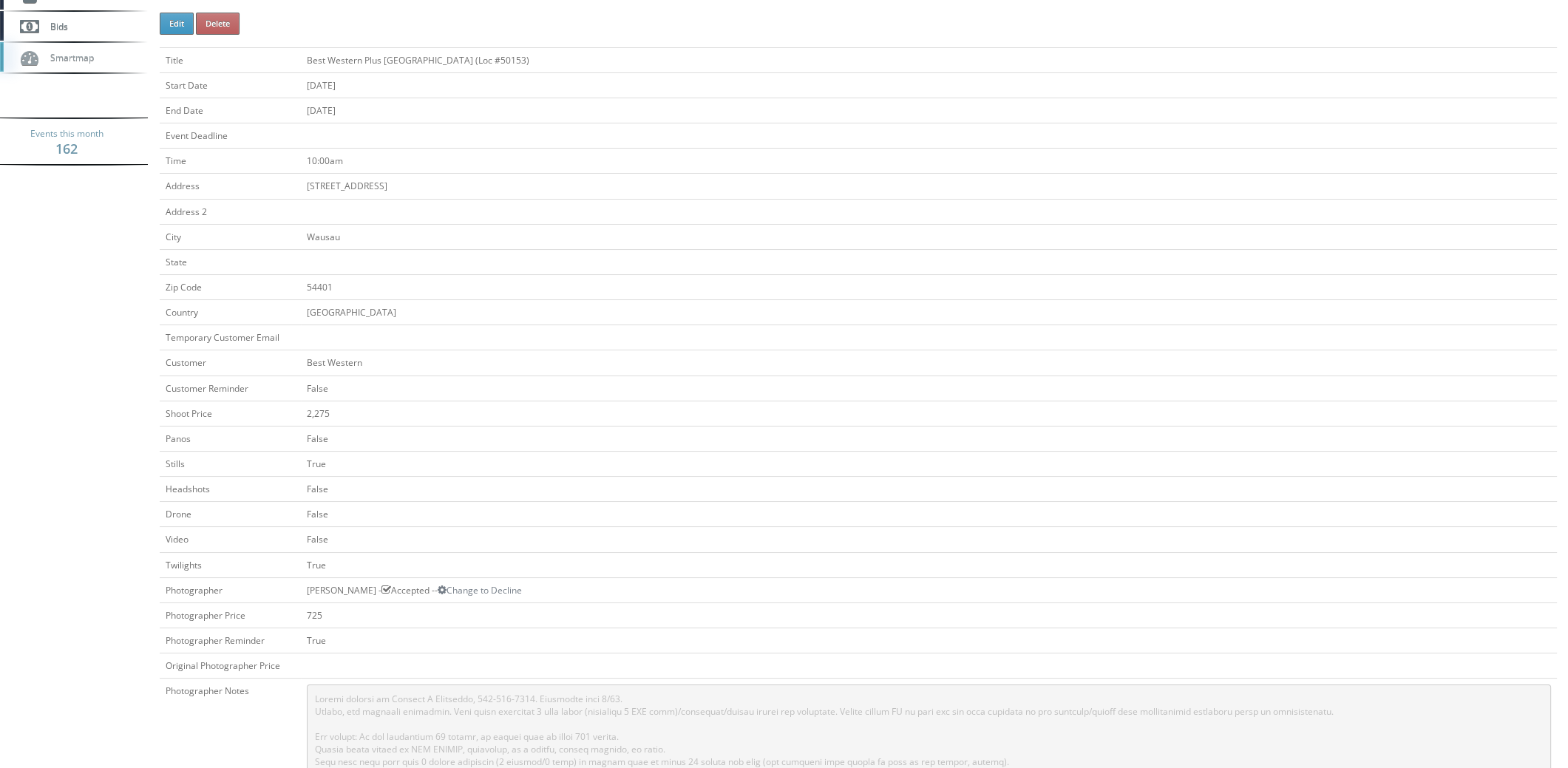
scroll to position [369, 0]
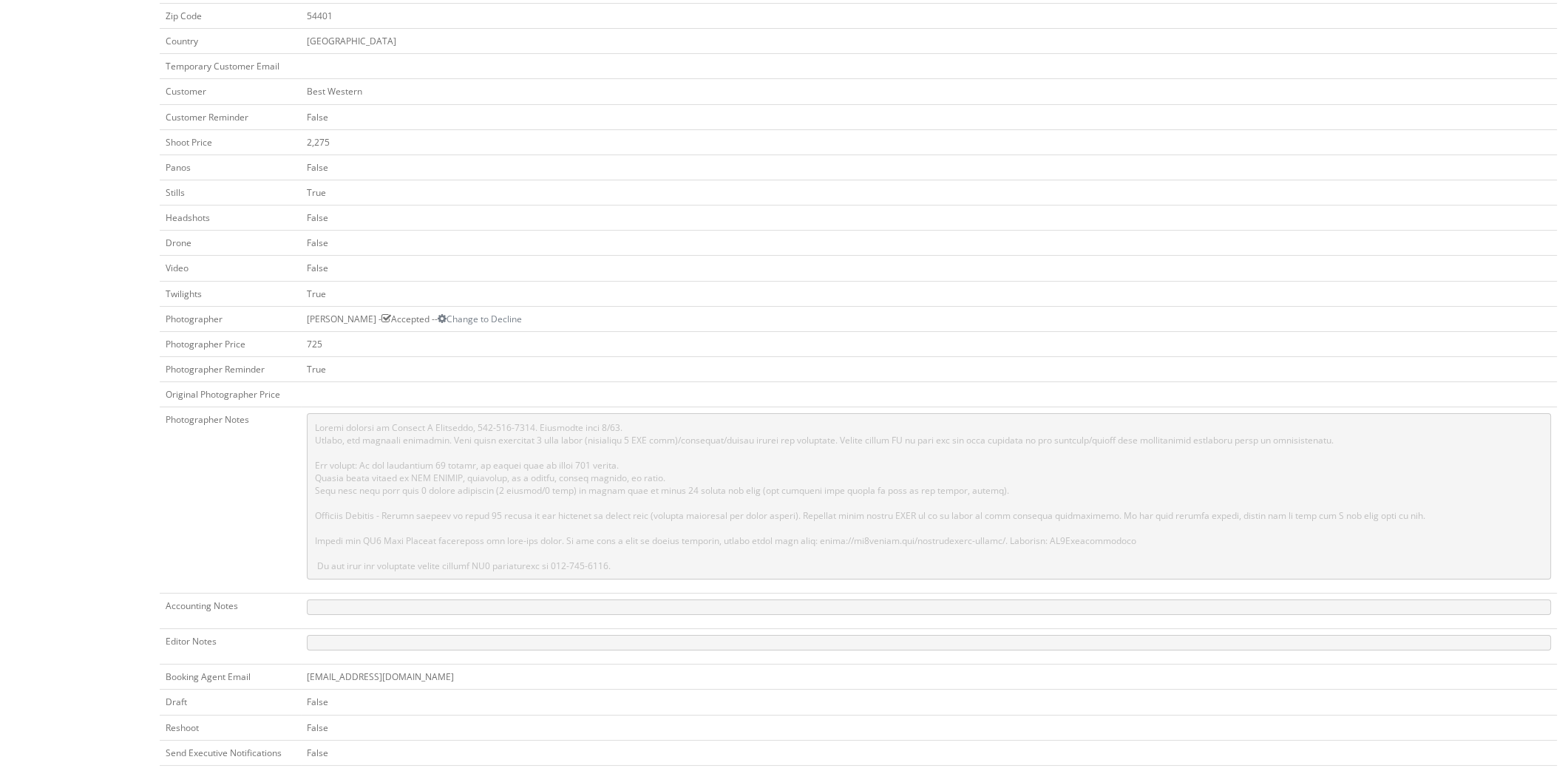
click at [1260, 183] on td "True" at bounding box center [929, 192] width 1256 height 25
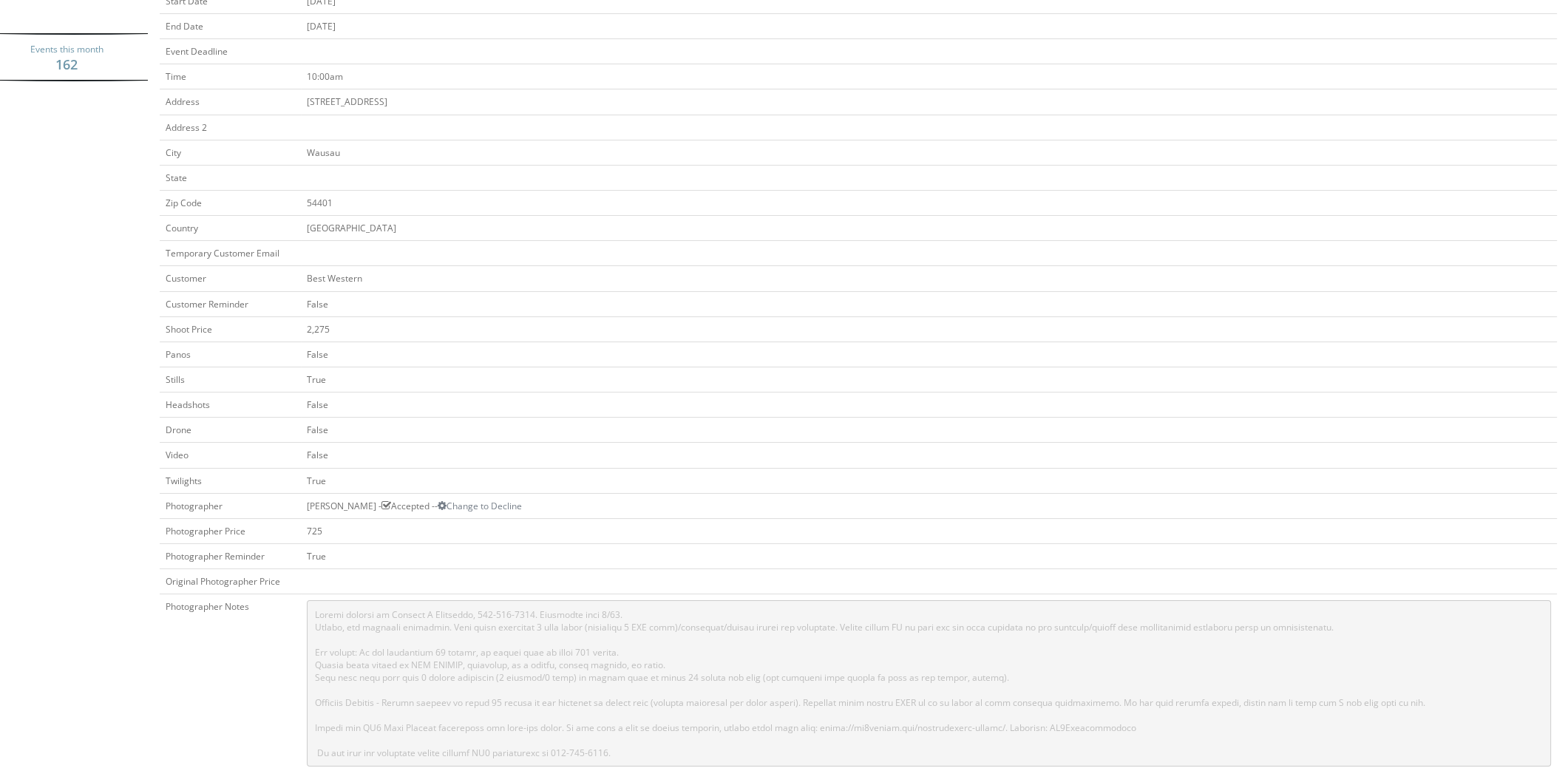
scroll to position [0, 0]
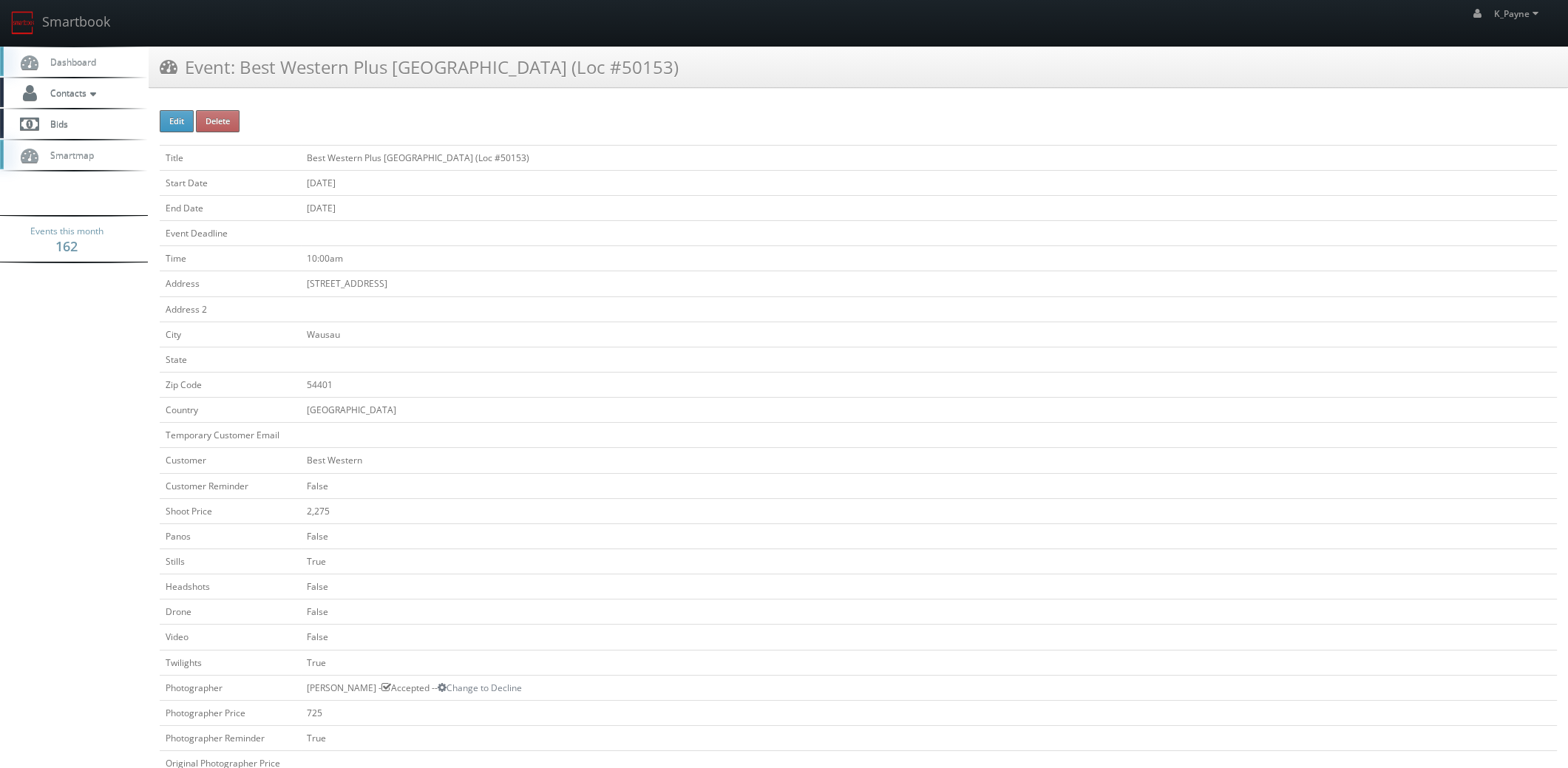
click at [1327, 467] on td "Best Western" at bounding box center [929, 460] width 1256 height 25
click at [67, 25] on link "Smartbook" at bounding box center [60, 22] width 121 height 46
